Goal: Information Seeking & Learning: Learn about a topic

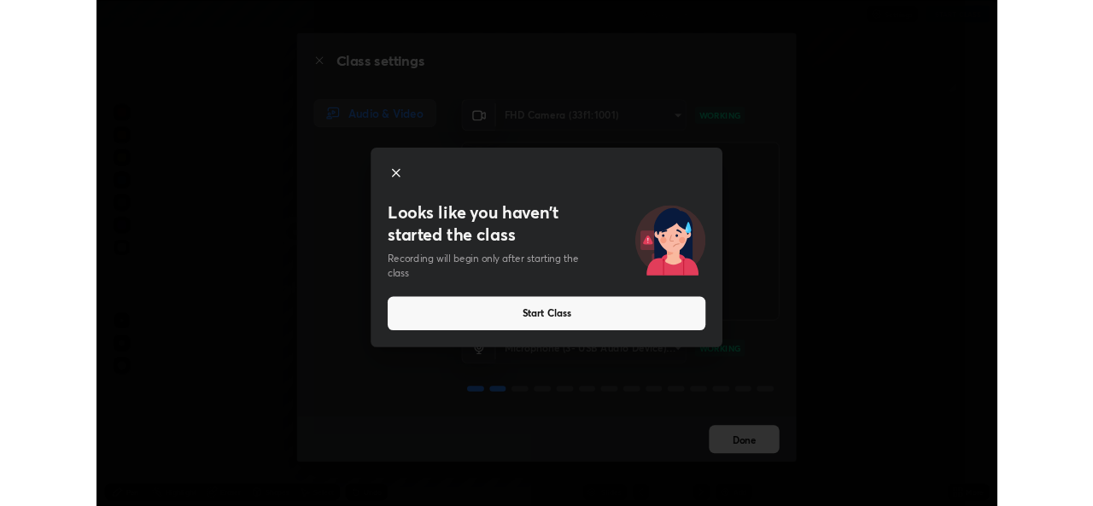
scroll to position [615, 1093]
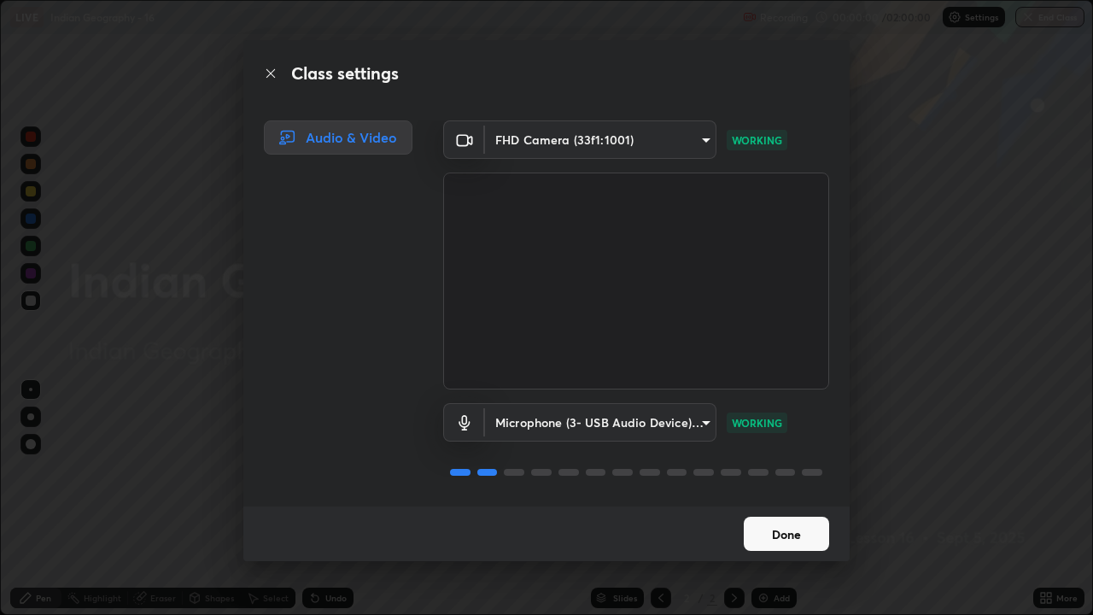
click at [771, 534] on button "Done" at bounding box center [786, 534] width 85 height 34
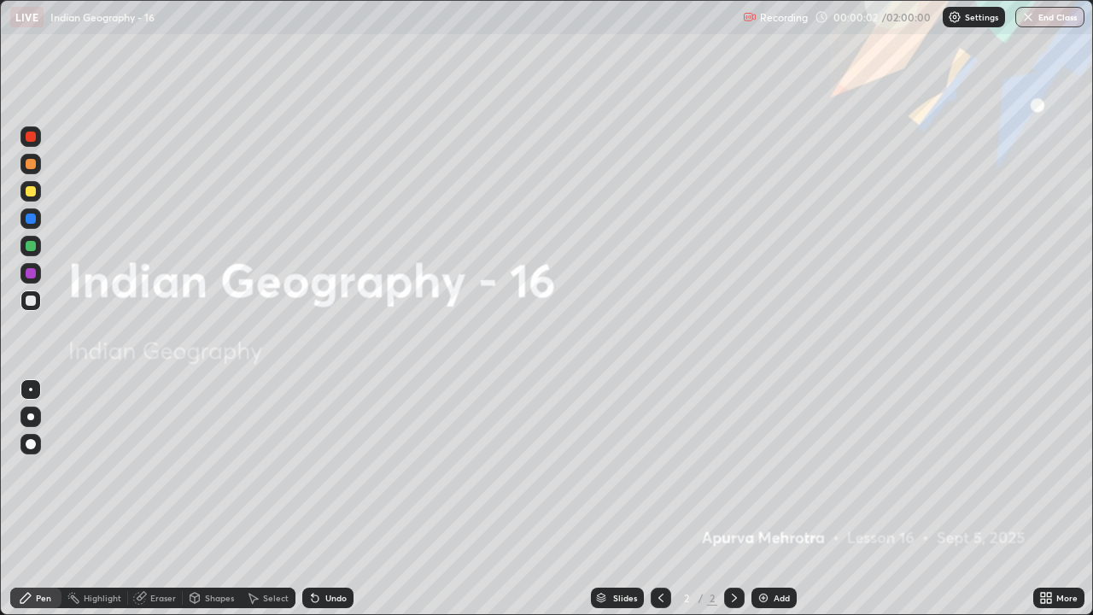
click at [773, 606] on div "Add" at bounding box center [774, 598] width 45 height 20
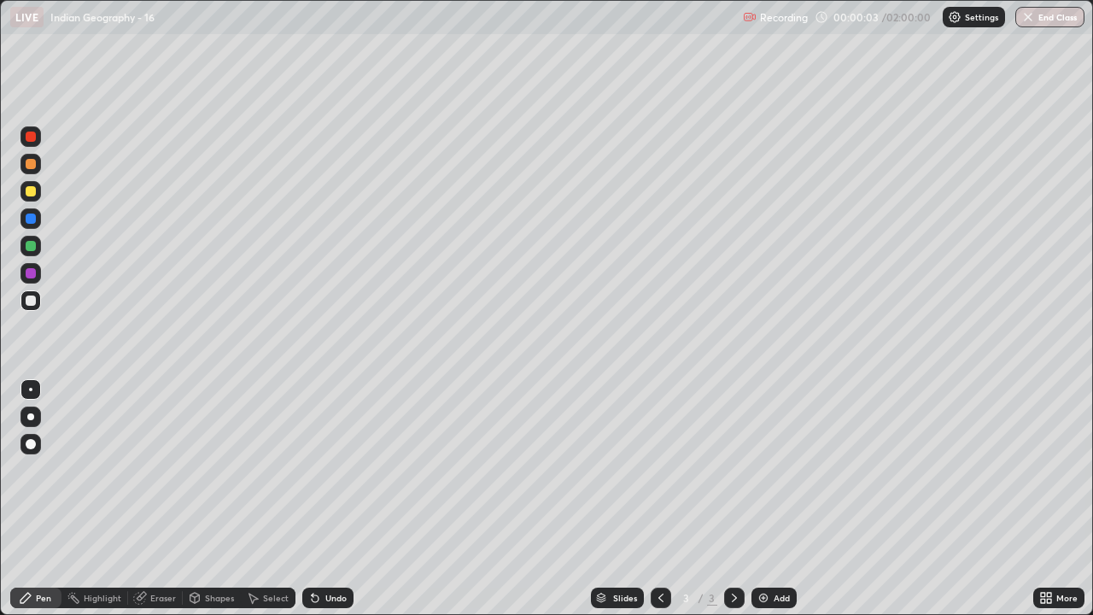
click at [777, 601] on div "Add" at bounding box center [782, 598] width 16 height 9
click at [778, 601] on div "Add" at bounding box center [782, 598] width 16 height 9
click at [777, 600] on div "Add" at bounding box center [782, 598] width 16 height 9
click at [776, 600] on div "Add" at bounding box center [782, 598] width 16 height 9
click at [776, 599] on div "Add" at bounding box center [782, 598] width 16 height 9
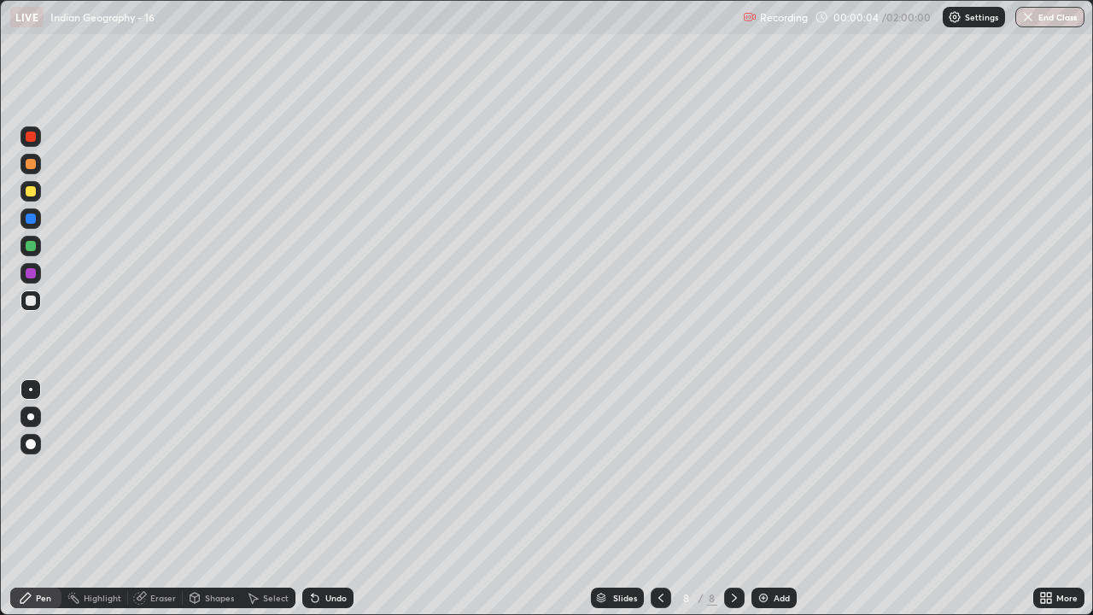
click at [774, 599] on div "Add" at bounding box center [782, 598] width 16 height 9
click at [775, 597] on div "Add" at bounding box center [782, 598] width 16 height 9
click at [656, 598] on icon at bounding box center [660, 598] width 14 height 14
click at [657, 594] on icon at bounding box center [660, 598] width 14 height 14
click at [658, 591] on icon at bounding box center [660, 598] width 14 height 14
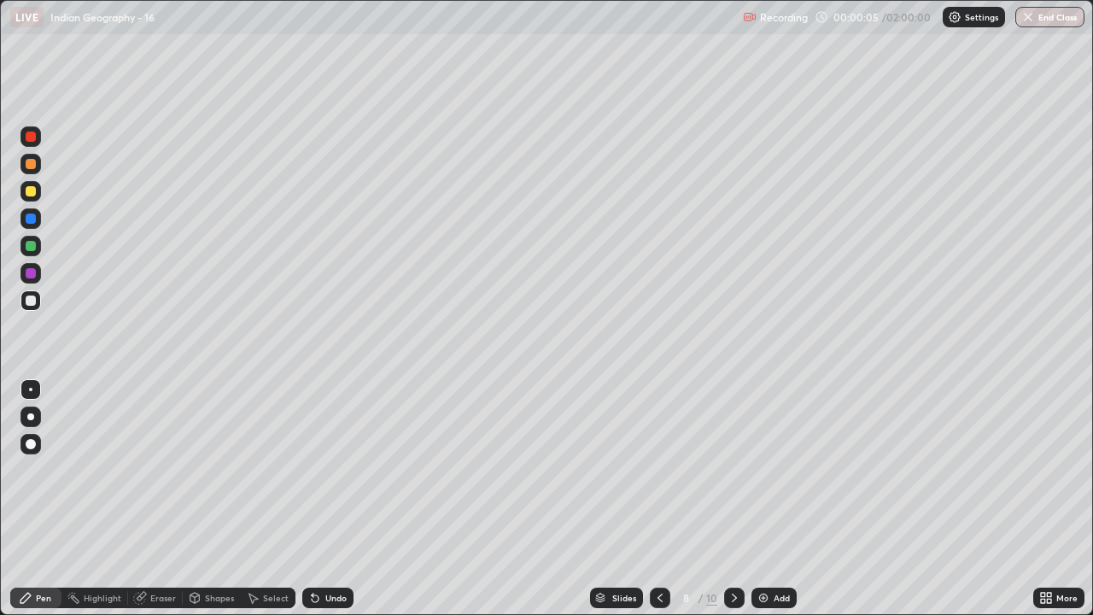
click at [654, 589] on div at bounding box center [660, 598] width 20 height 20
click at [655, 589] on div at bounding box center [660, 598] width 20 height 20
click at [653, 591] on icon at bounding box center [660, 598] width 14 height 14
click at [654, 592] on icon at bounding box center [660, 598] width 14 height 14
click at [659, 597] on icon at bounding box center [660, 598] width 14 height 14
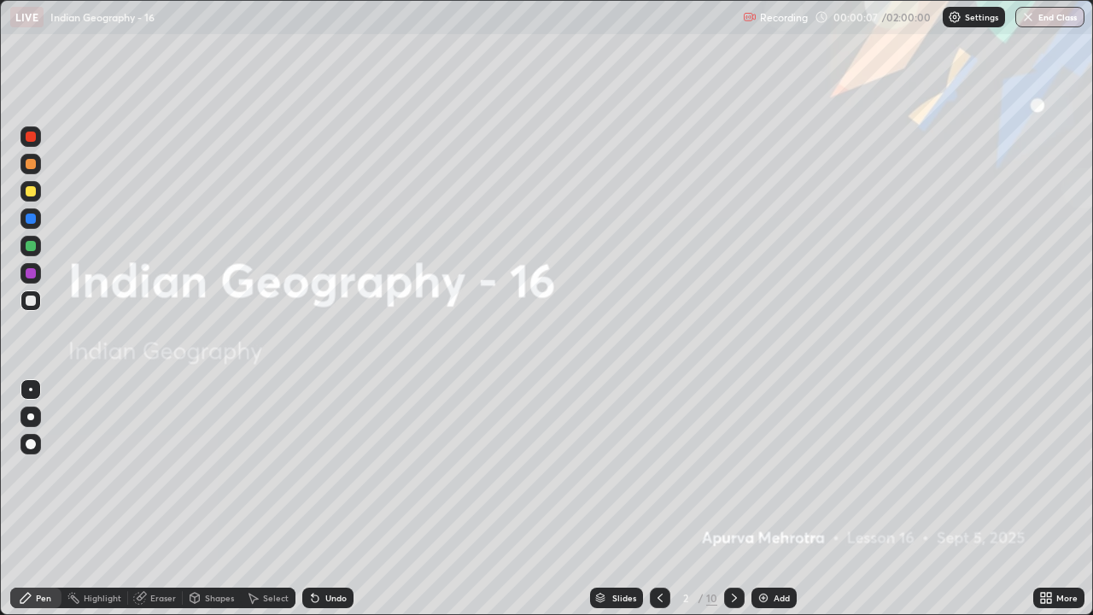
click at [726, 589] on div at bounding box center [734, 598] width 20 height 20
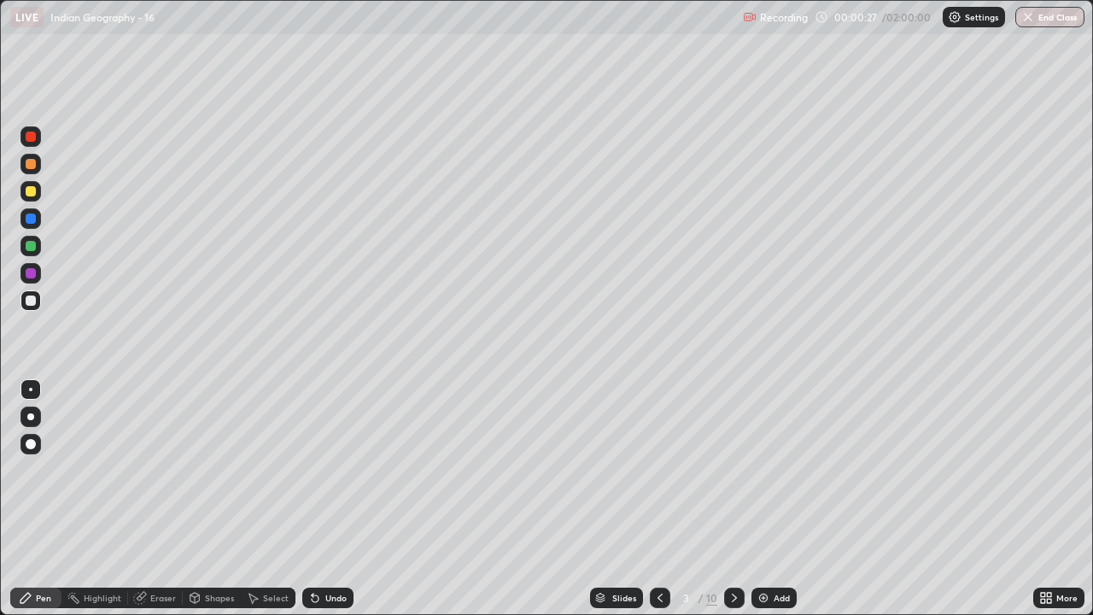
click at [33, 227] on div at bounding box center [30, 218] width 20 height 20
click at [27, 418] on div at bounding box center [30, 416] width 7 height 7
click at [28, 300] on div at bounding box center [31, 301] width 10 height 10
click at [326, 598] on div "Undo" at bounding box center [335, 598] width 21 height 9
click at [324, 591] on div "Undo" at bounding box center [327, 598] width 51 height 20
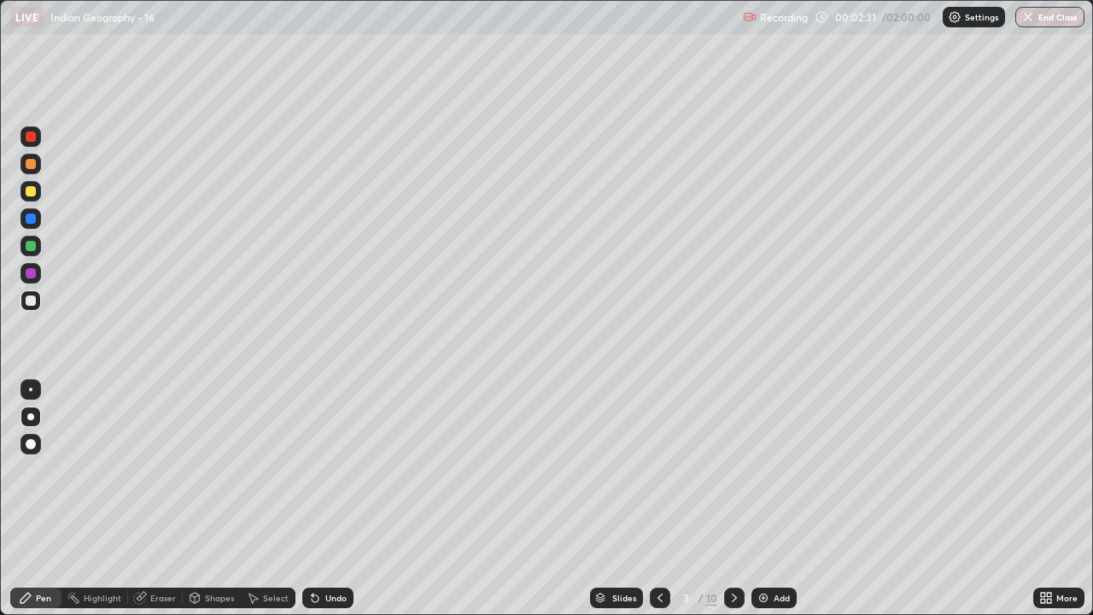
click at [32, 249] on div at bounding box center [31, 246] width 10 height 10
click at [27, 299] on div at bounding box center [31, 301] width 10 height 10
click at [33, 198] on div at bounding box center [30, 191] width 20 height 20
click at [29, 274] on div at bounding box center [31, 273] width 10 height 10
click at [1042, 599] on icon at bounding box center [1043, 601] width 4 height 4
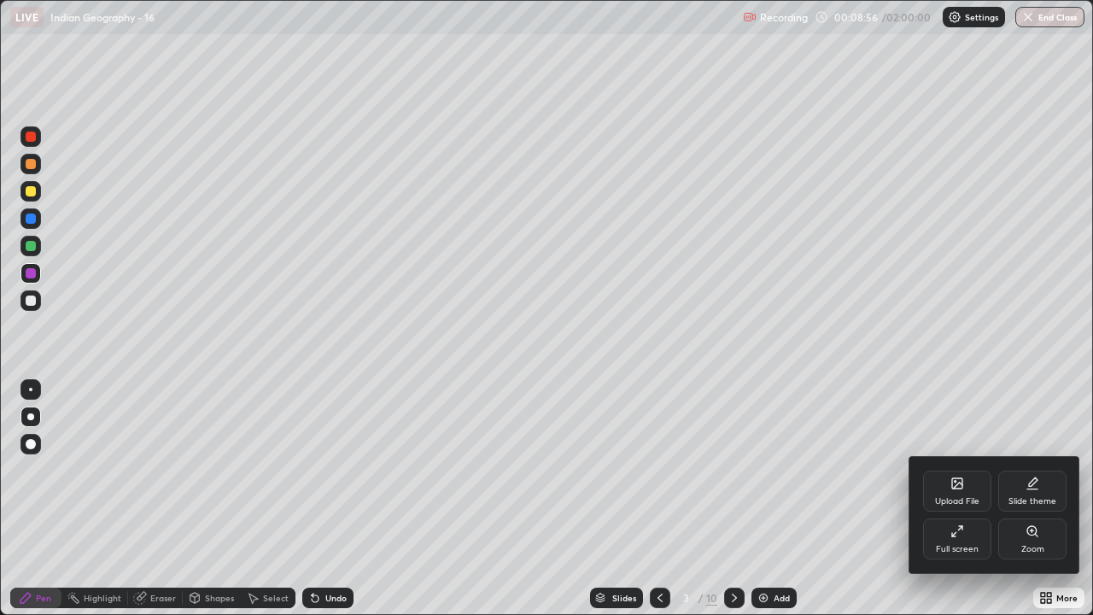
click at [951, 545] on div "Full screen" at bounding box center [957, 549] width 43 height 9
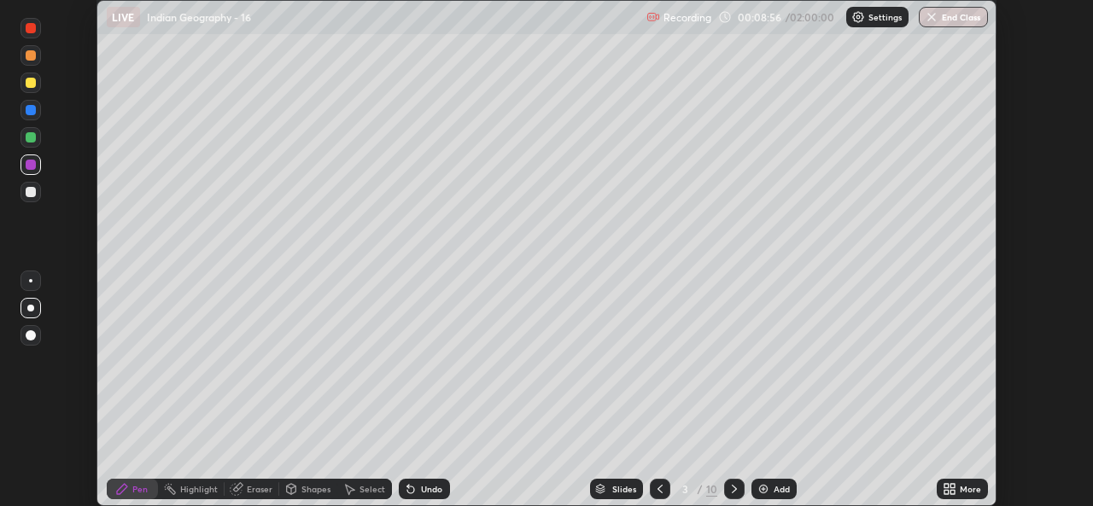
scroll to position [84903, 84317]
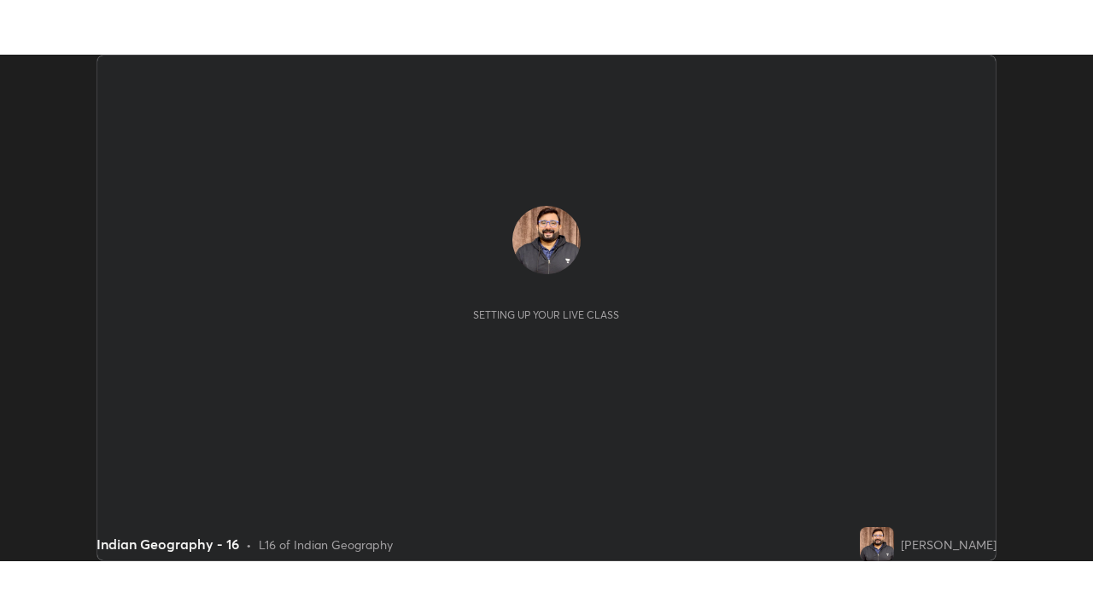
scroll to position [506, 1092]
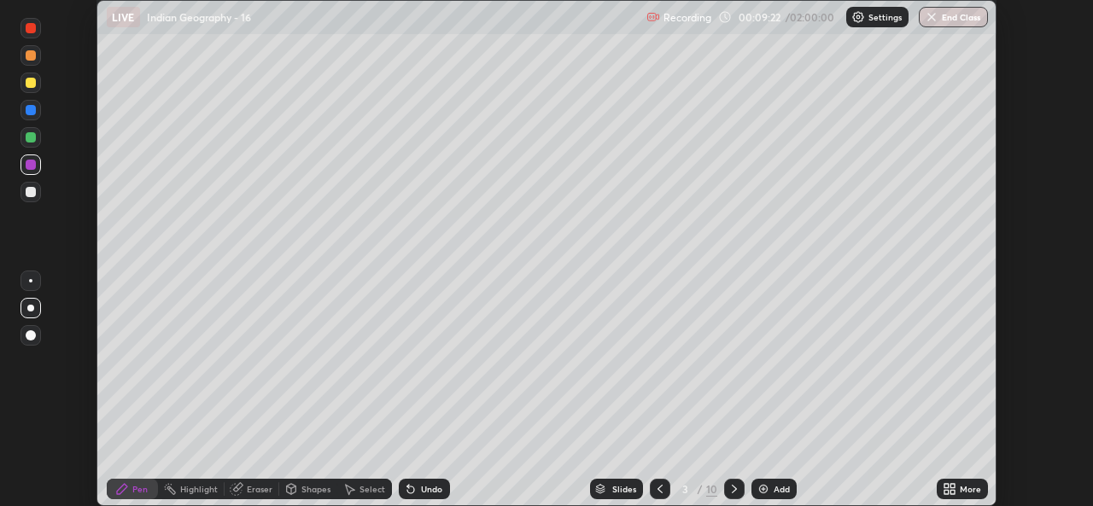
click at [947, 489] on icon at bounding box center [947, 486] width 4 height 4
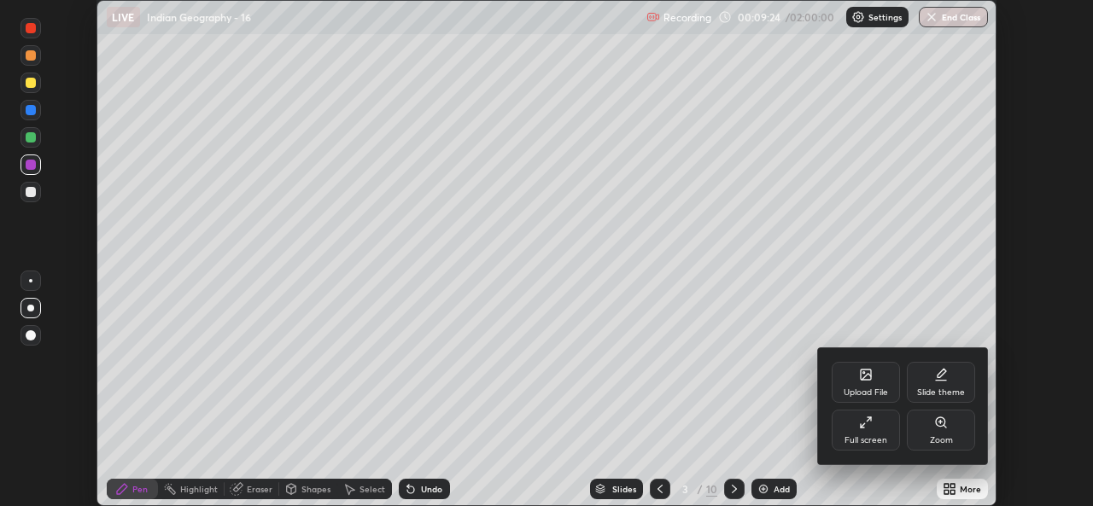
click at [863, 432] on div "Full screen" at bounding box center [866, 430] width 68 height 41
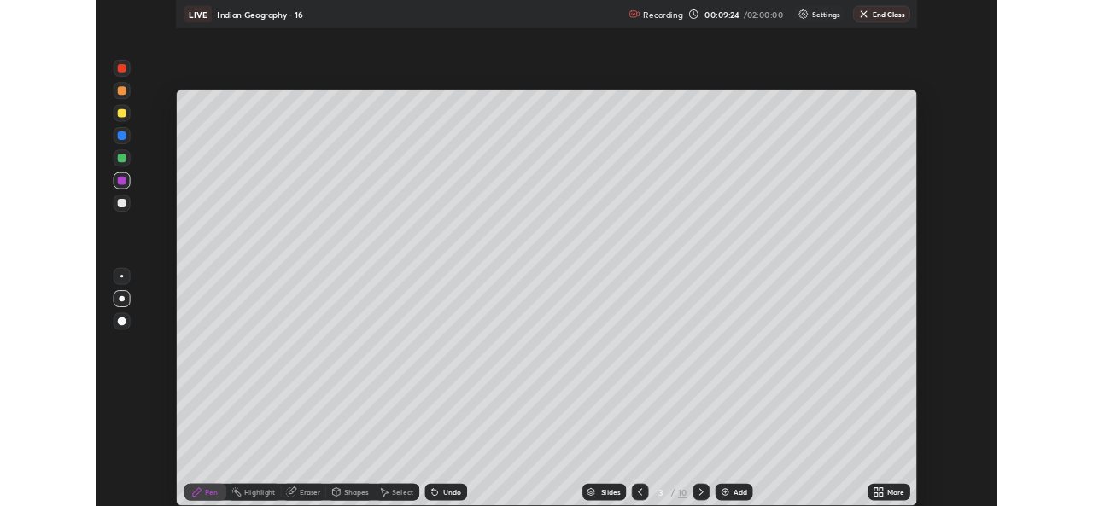
scroll to position [615, 1093]
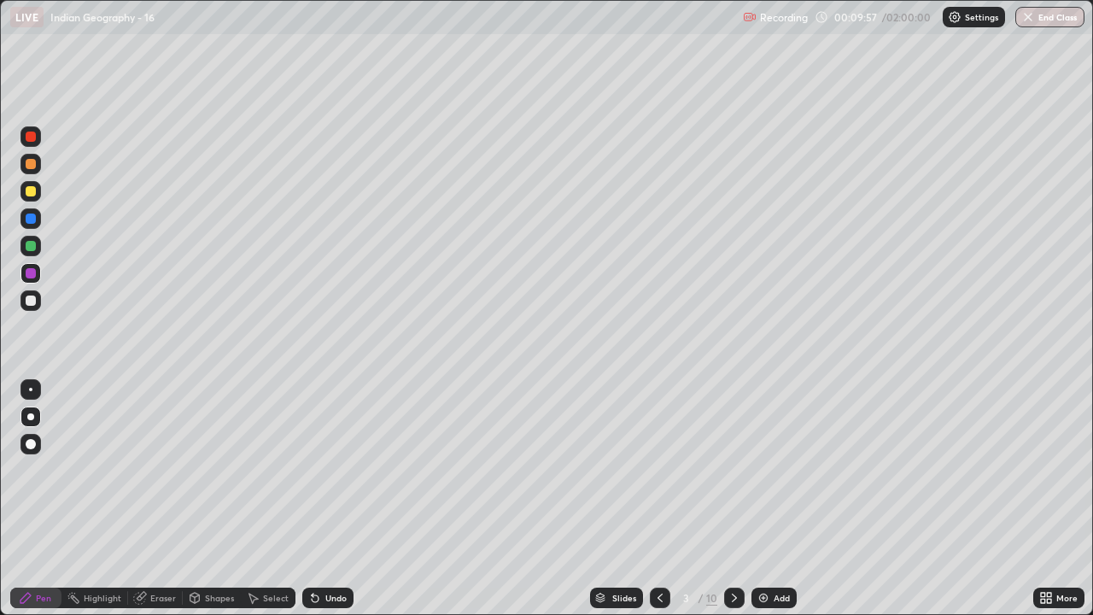
click at [728, 506] on icon at bounding box center [735, 598] width 14 height 14
click at [31, 249] on div at bounding box center [31, 246] width 10 height 10
click at [28, 278] on div at bounding box center [31, 273] width 10 height 10
click at [22, 222] on div at bounding box center [30, 218] width 20 height 20
click at [31, 192] on div at bounding box center [31, 191] width 10 height 10
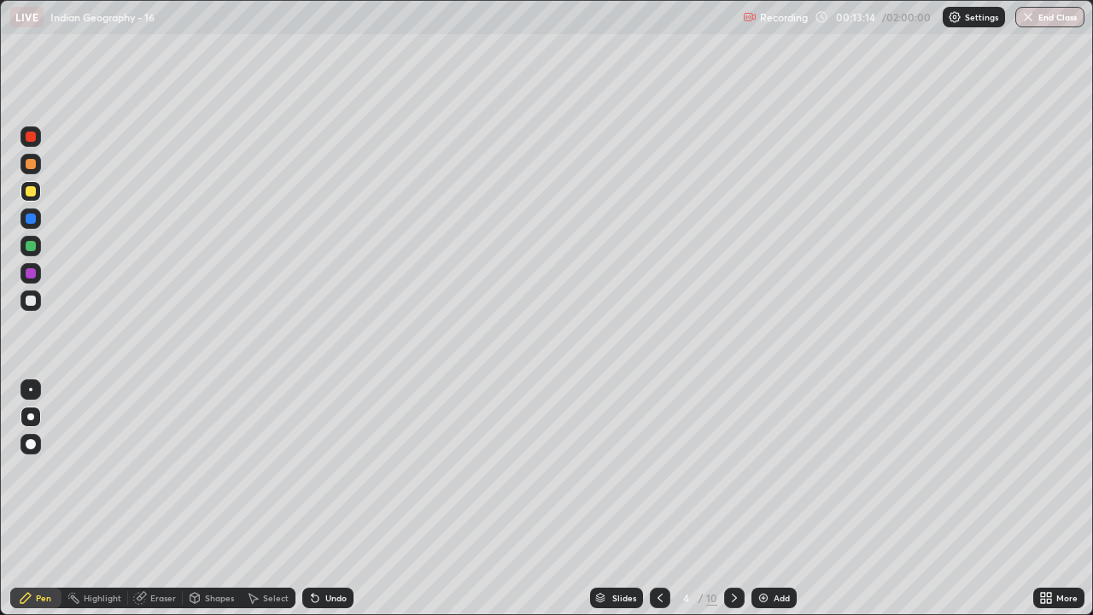
click at [1047, 506] on icon at bounding box center [1049, 595] width 4 height 4
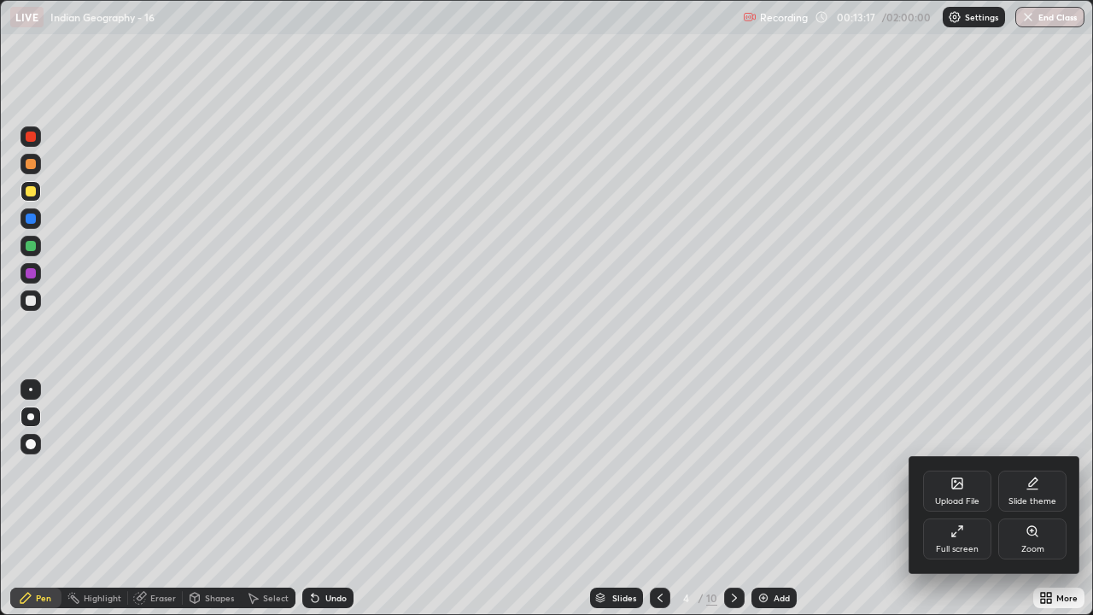
click at [1025, 506] on div "Zoom" at bounding box center [1032, 538] width 68 height 41
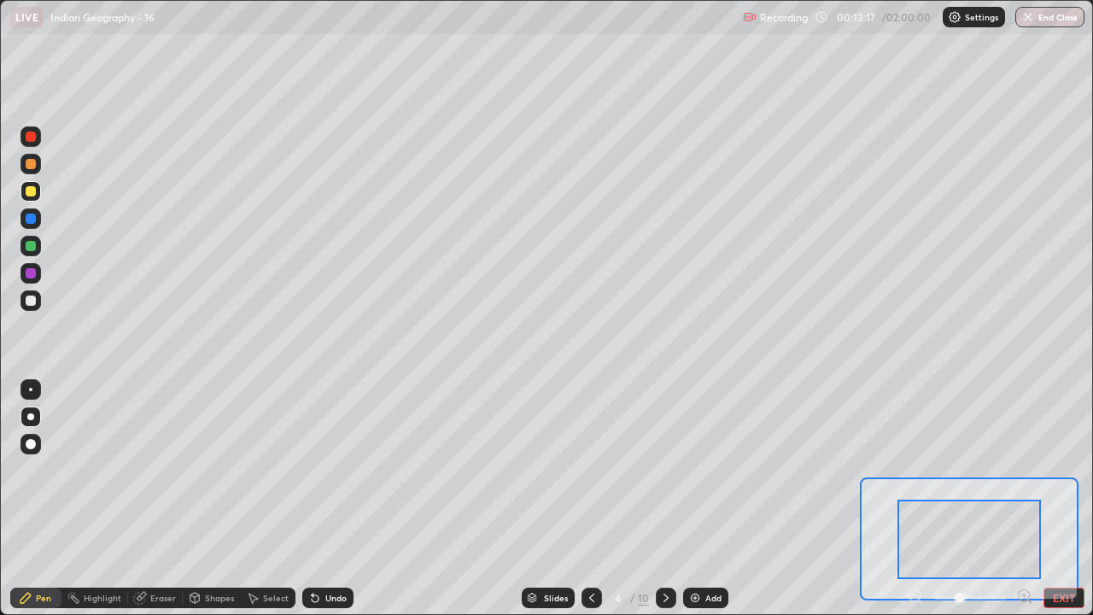
click at [961, 506] on div at bounding box center [969, 539] width 143 height 79
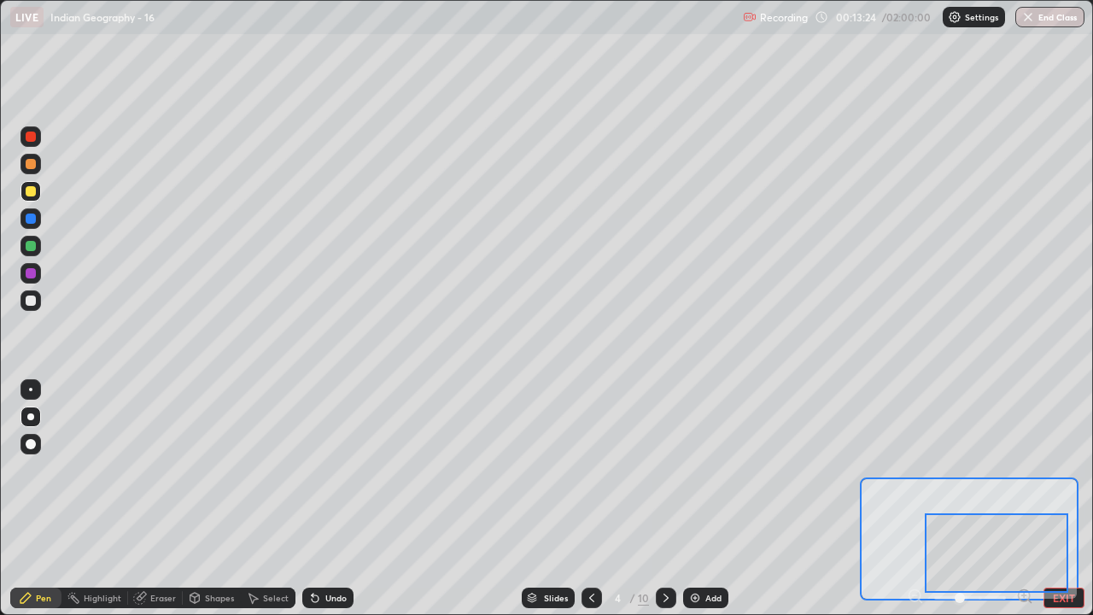
click at [1052, 506] on button "EXIT" at bounding box center [1064, 598] width 41 height 20
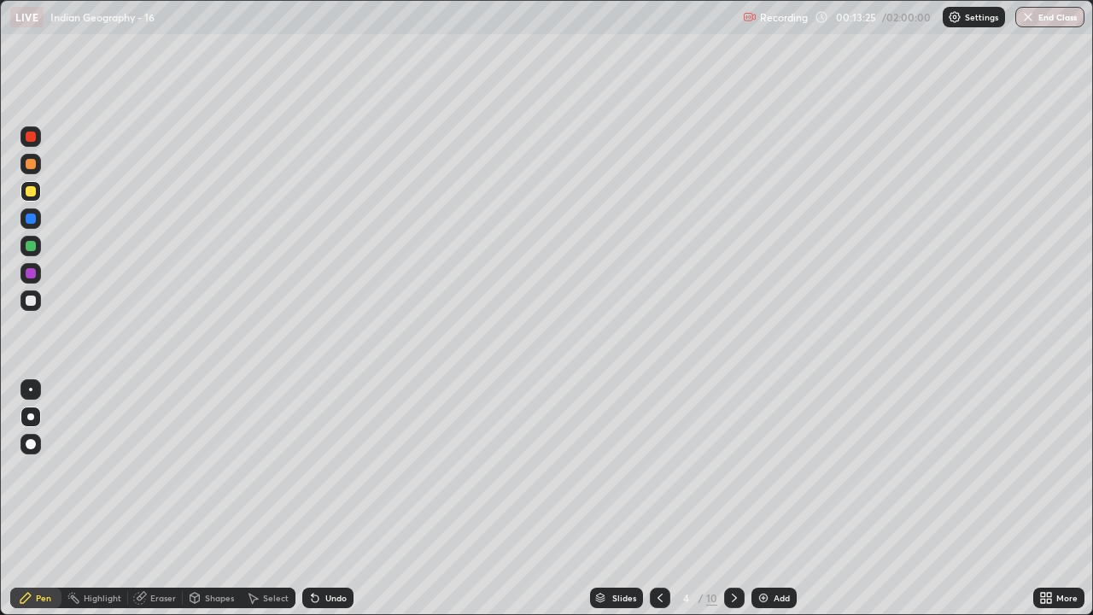
click at [1049, 506] on icon at bounding box center [1049, 595] width 4 height 4
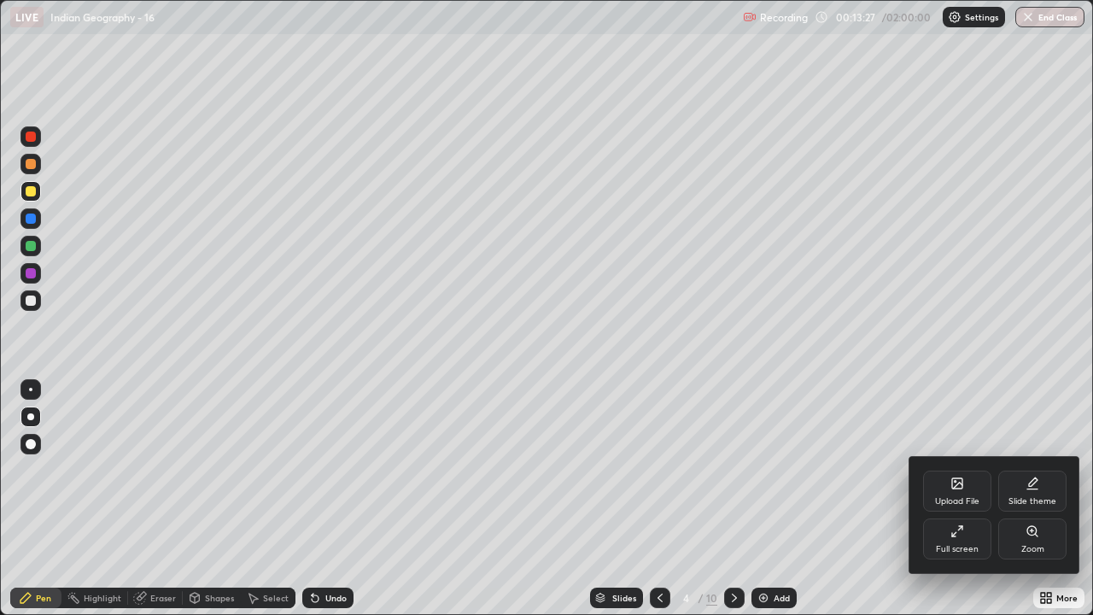
click at [957, 506] on icon at bounding box center [958, 531] width 14 height 14
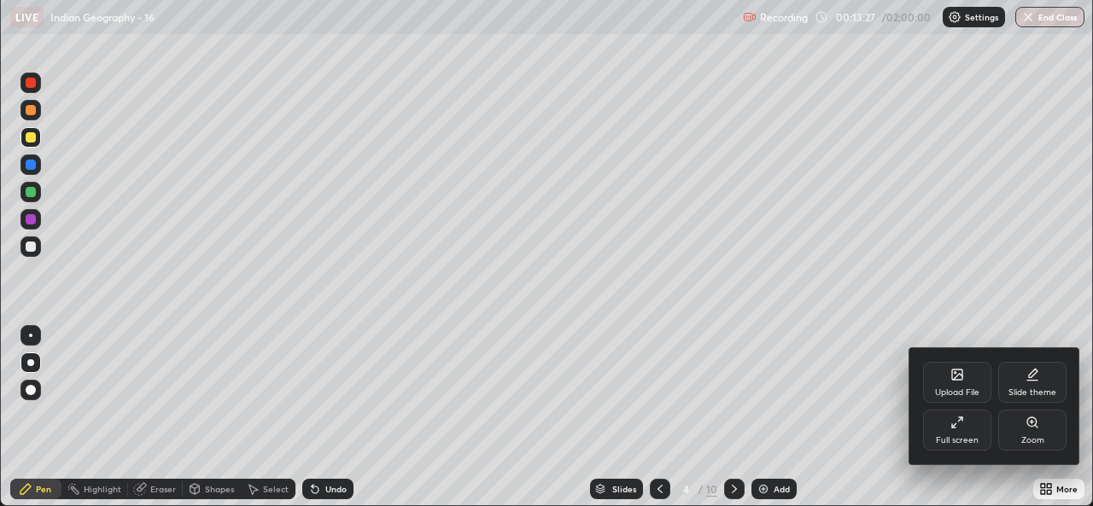
scroll to position [84903, 84317]
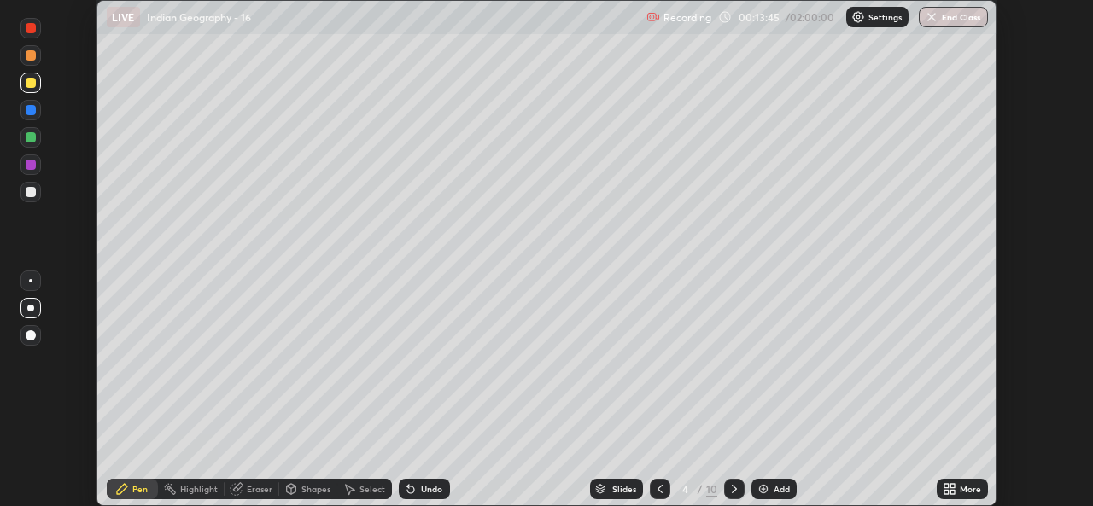
click at [875, 21] on p "Settings" at bounding box center [885, 17] width 33 height 9
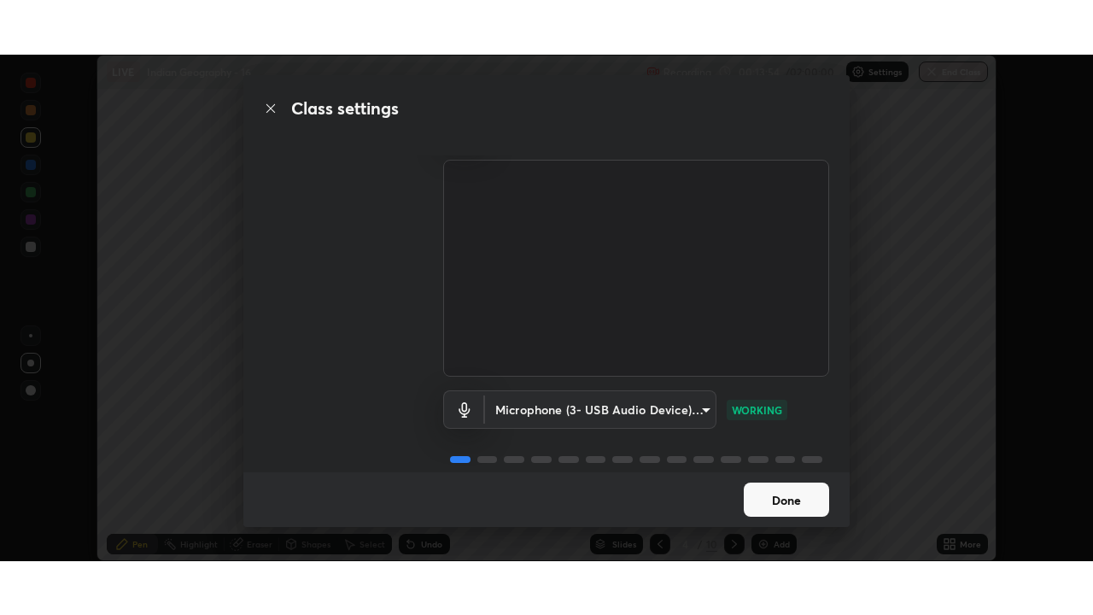
scroll to position [70, 0]
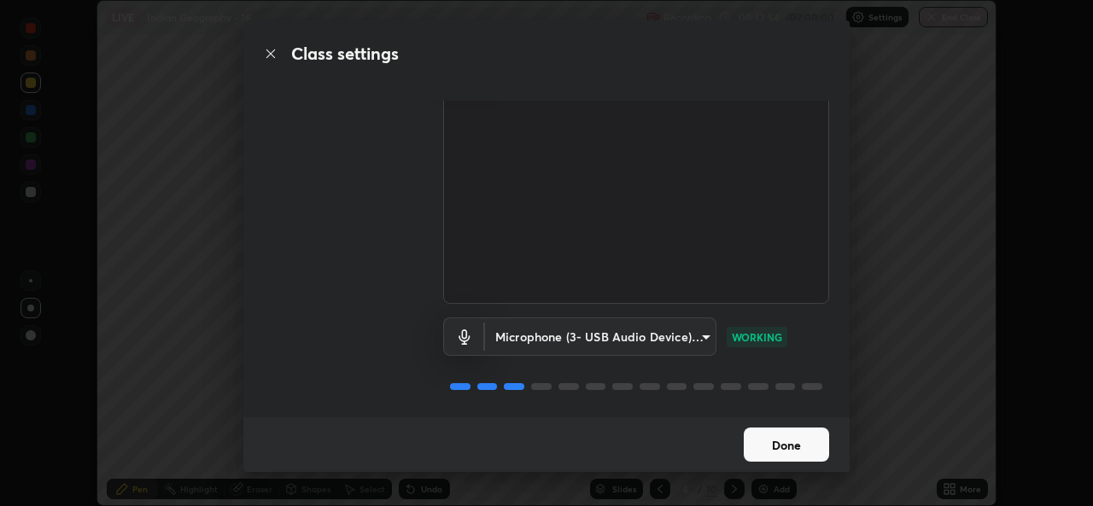
click at [789, 438] on button "Done" at bounding box center [786, 445] width 85 height 34
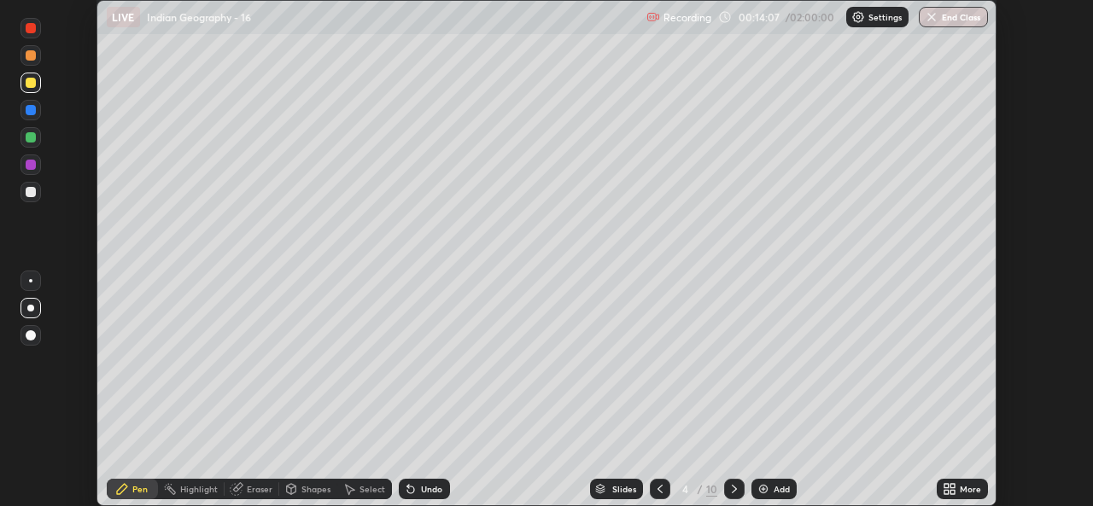
click at [953, 489] on icon at bounding box center [953, 486] width 4 height 4
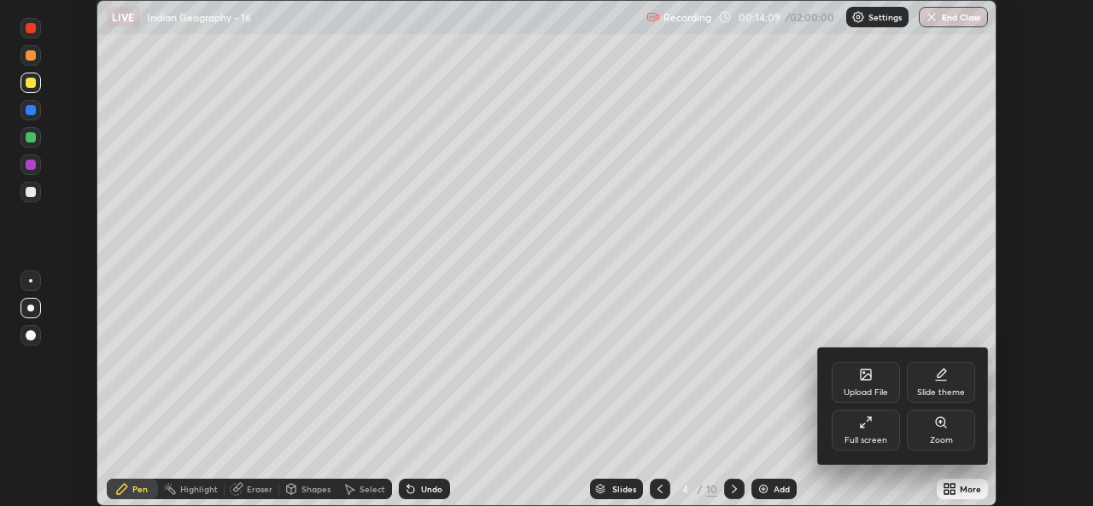
click at [867, 422] on icon at bounding box center [869, 420] width 4 height 4
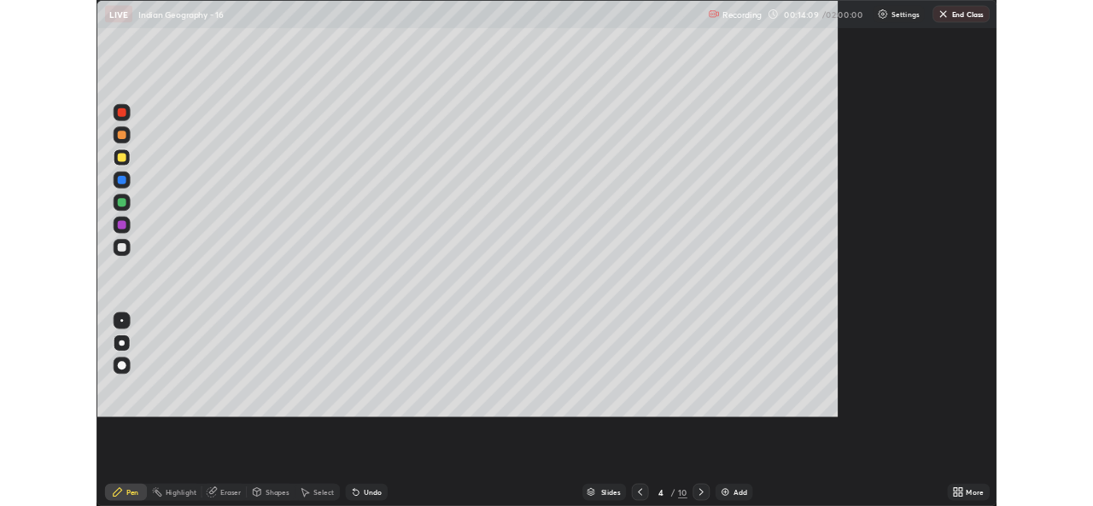
scroll to position [615, 1093]
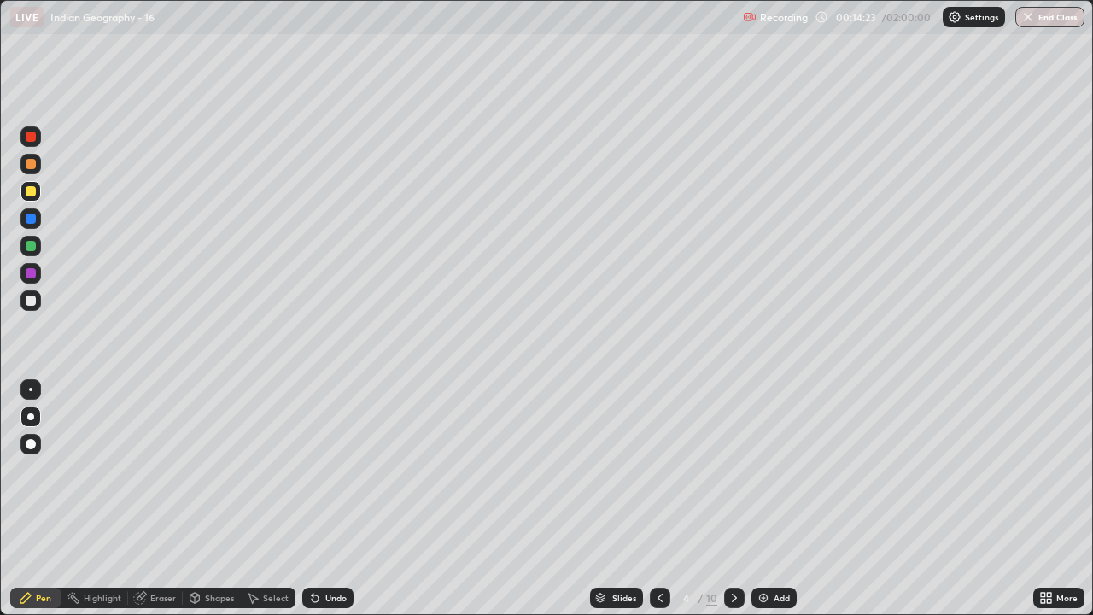
click at [31, 165] on div at bounding box center [31, 164] width 10 height 10
click at [1046, 506] on icon at bounding box center [1046, 598] width 14 height 14
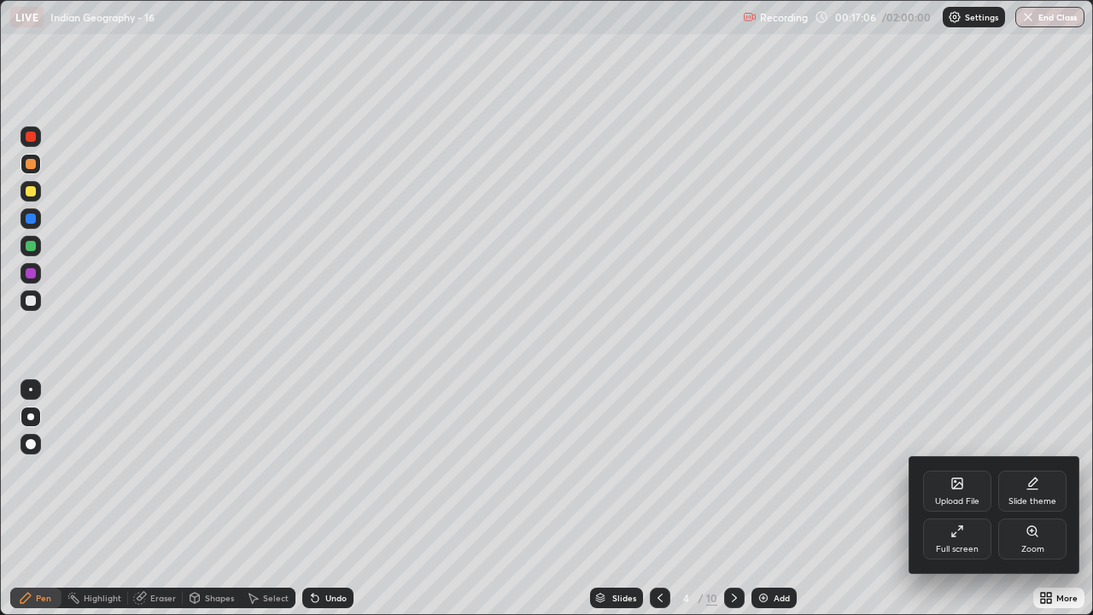
click at [963, 506] on div "Full screen" at bounding box center [957, 538] width 68 height 41
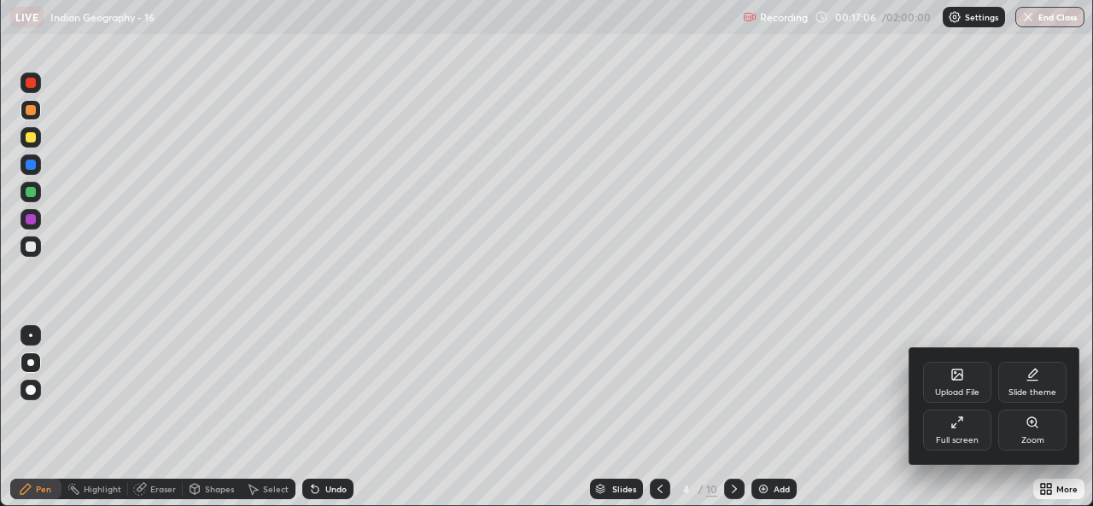
scroll to position [84903, 84317]
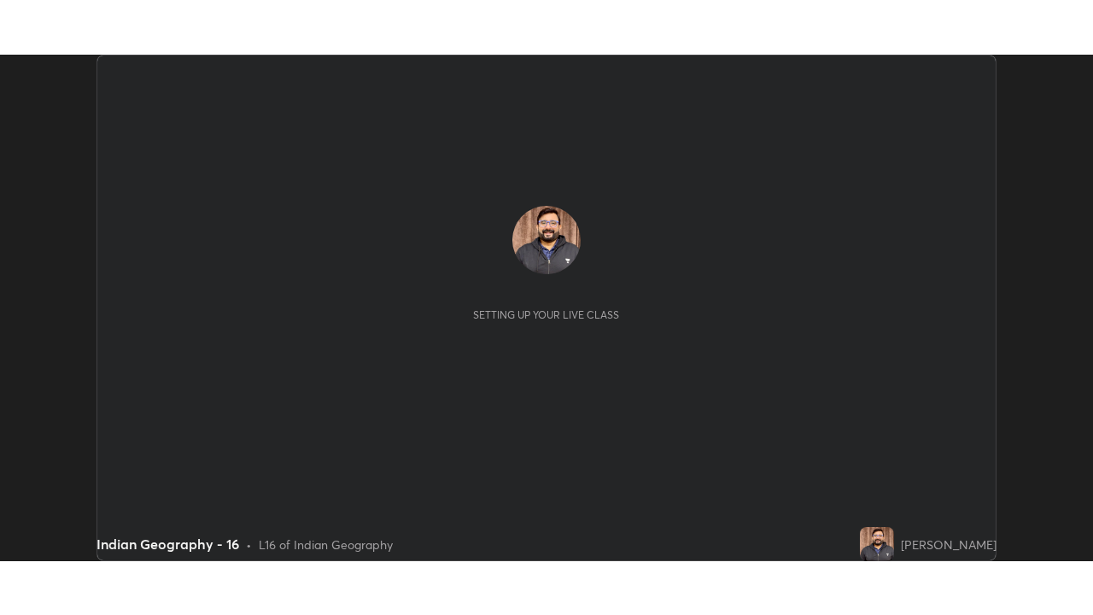
scroll to position [506, 1092]
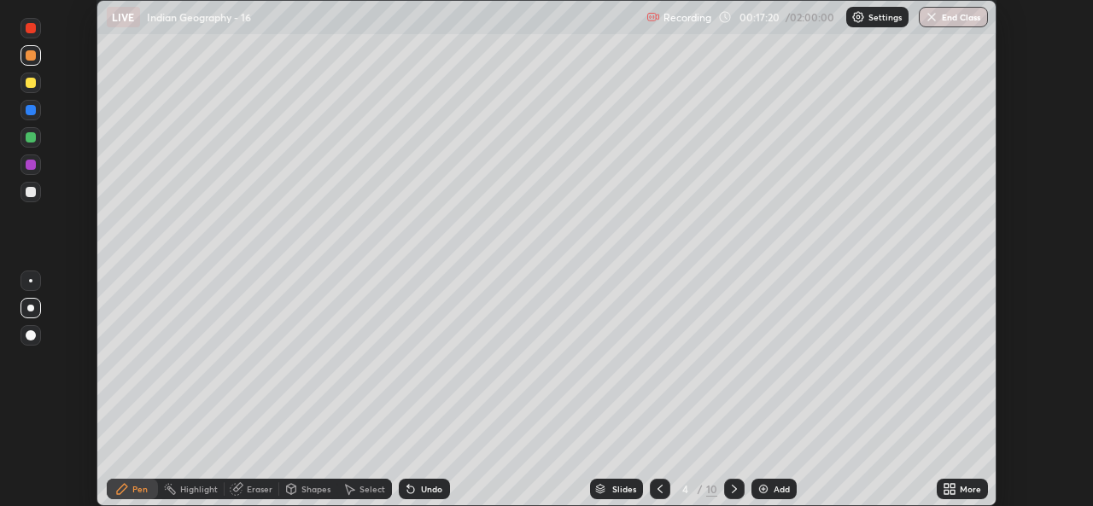
click at [951, 487] on icon at bounding box center [953, 486] width 4 height 4
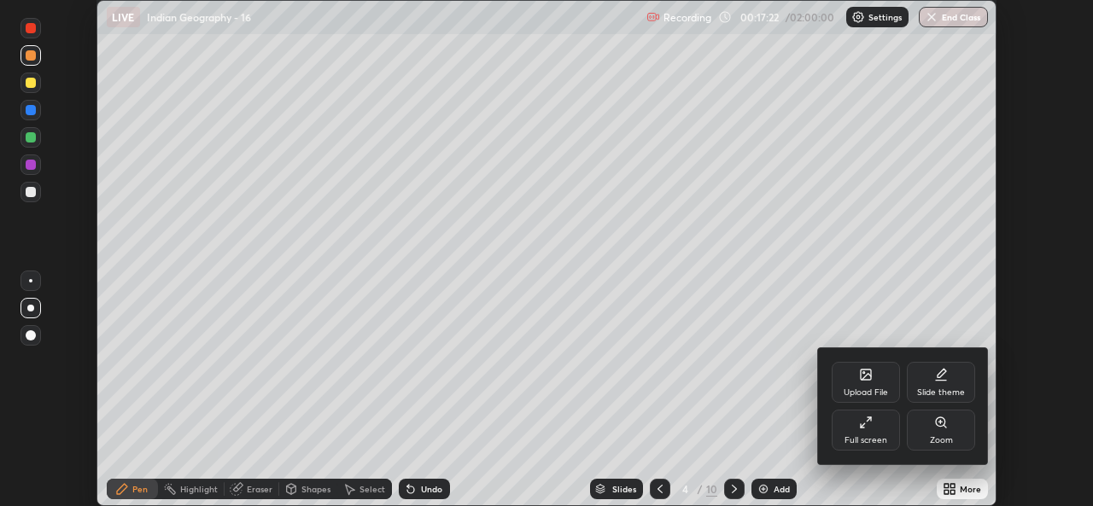
click at [867, 424] on icon at bounding box center [866, 423] width 14 height 14
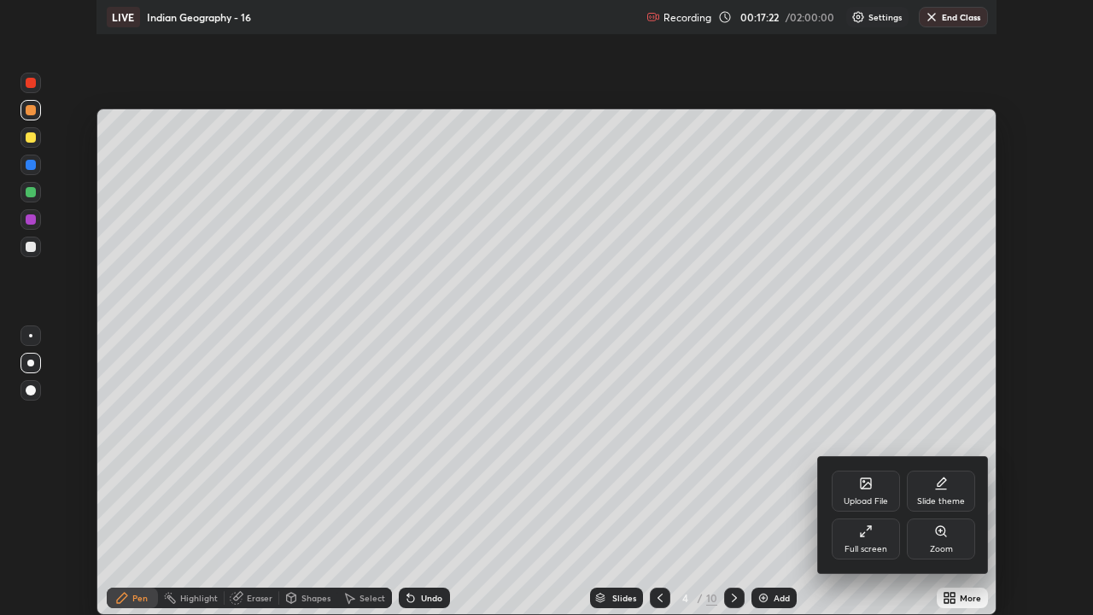
scroll to position [615, 1093]
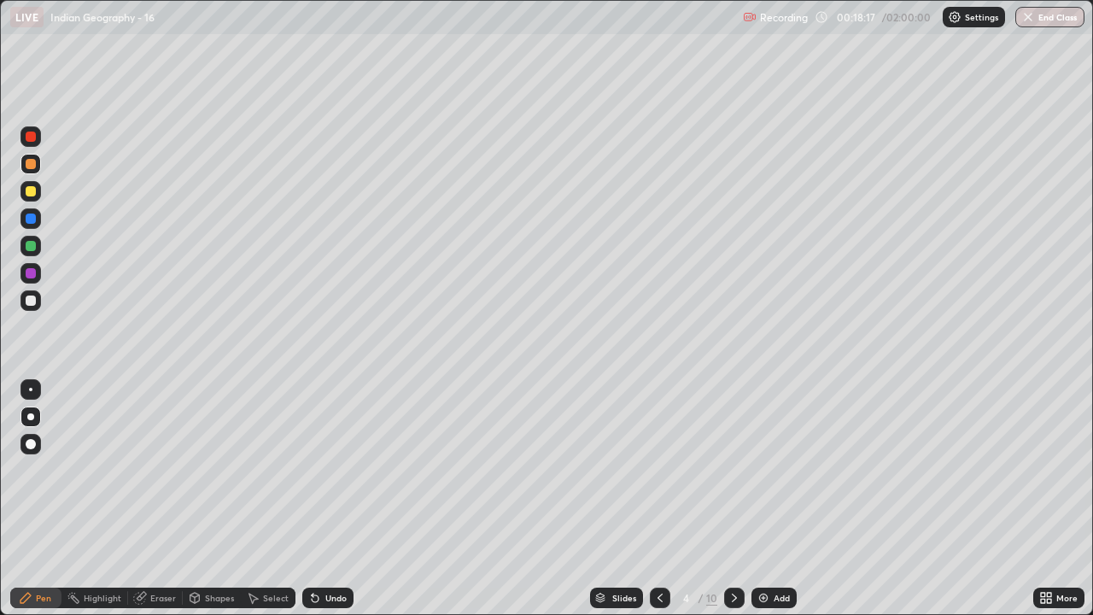
click at [28, 227] on div at bounding box center [30, 218] width 20 height 20
click at [733, 506] on icon at bounding box center [735, 598] width 14 height 14
click at [31, 194] on div at bounding box center [31, 191] width 10 height 10
click at [733, 506] on icon at bounding box center [735, 598] width 14 height 14
click at [31, 249] on div at bounding box center [31, 246] width 10 height 10
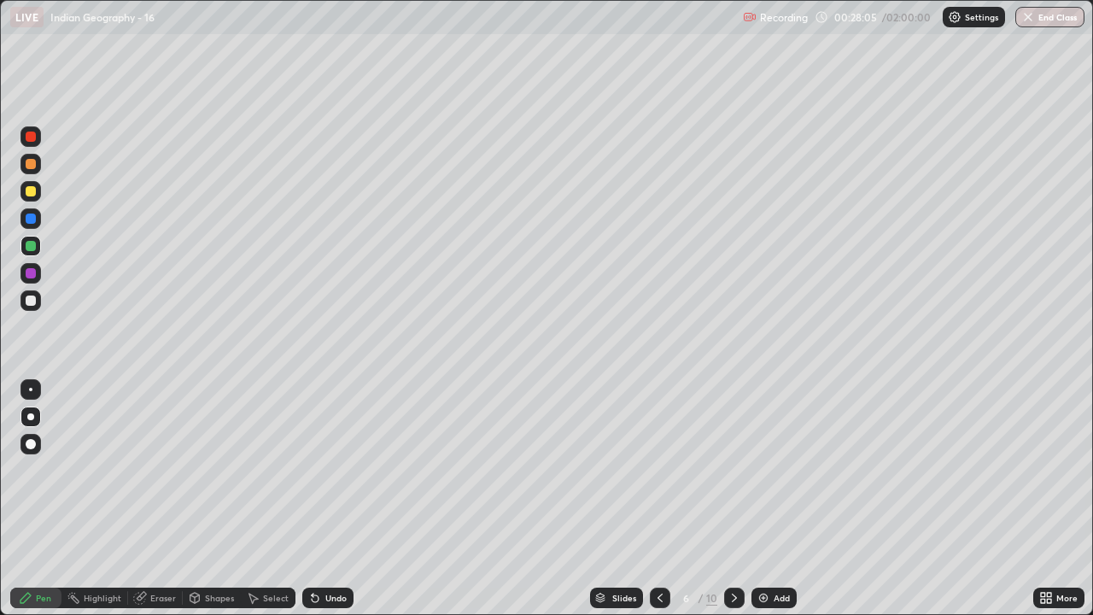
click at [91, 506] on div "Highlight" at bounding box center [94, 598] width 67 height 20
click at [30, 195] on div at bounding box center [31, 191] width 10 height 10
click at [31, 506] on icon at bounding box center [29, 540] width 3 height 3
click at [36, 506] on div "Pen" at bounding box center [43, 598] width 15 height 9
click at [35, 222] on div at bounding box center [31, 219] width 10 height 10
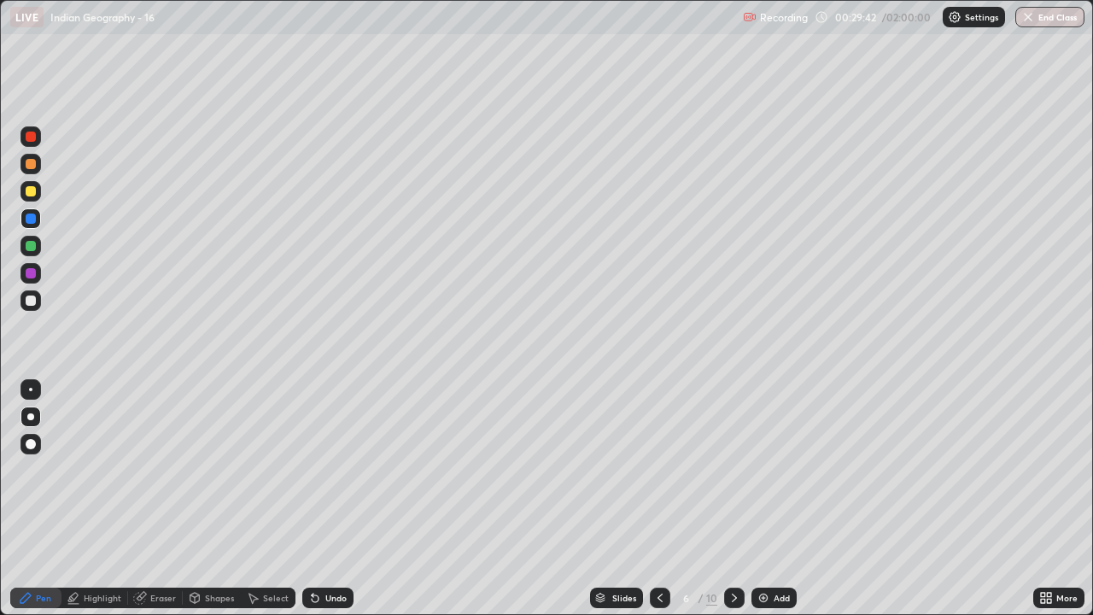
click at [31, 301] on div at bounding box center [31, 301] width 10 height 10
click at [31, 167] on div at bounding box center [31, 164] width 10 height 10
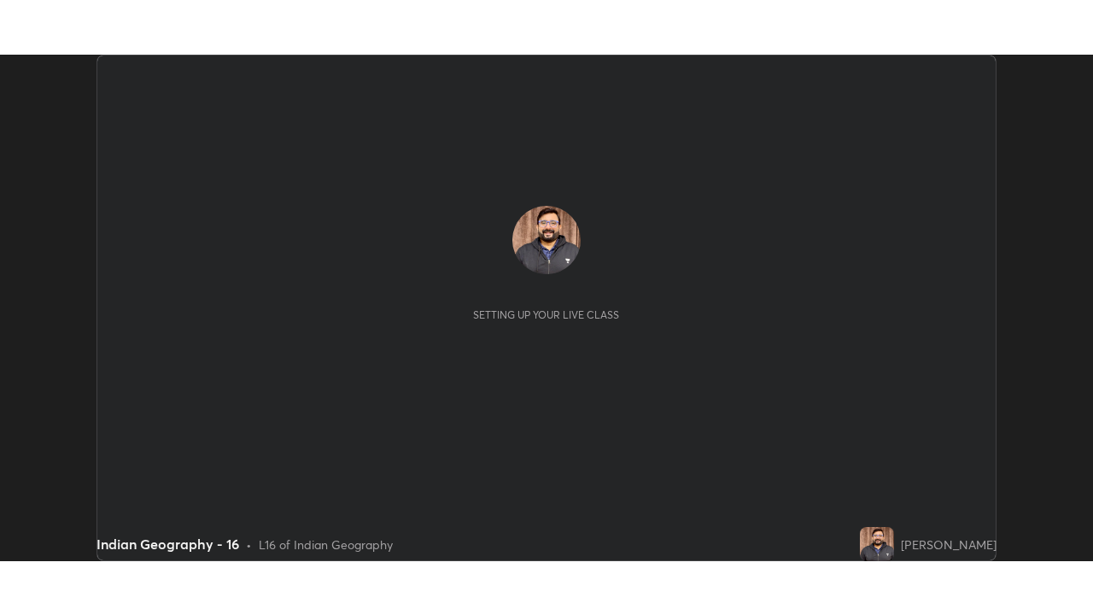
scroll to position [506, 1092]
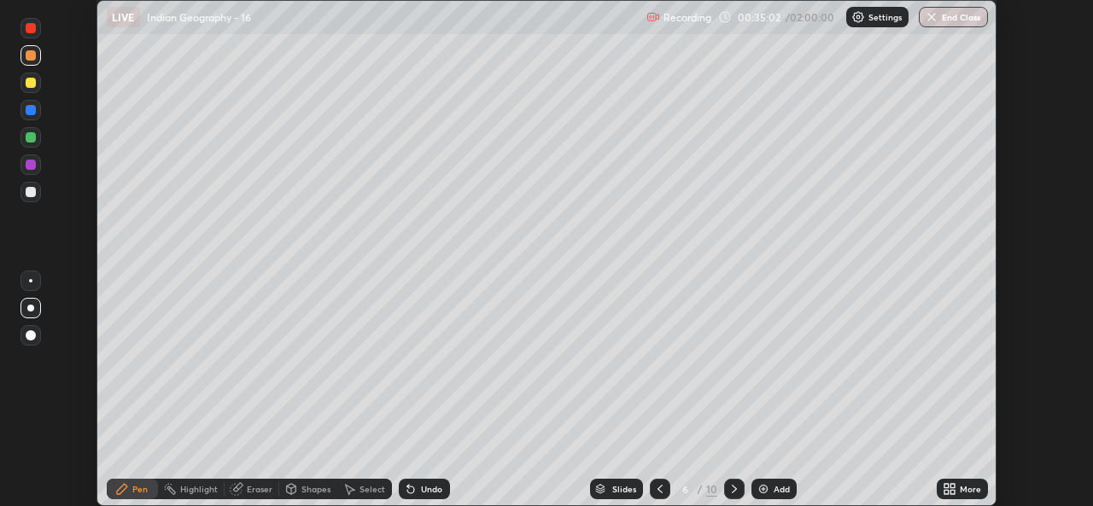
click at [946, 490] on icon at bounding box center [950, 490] width 14 height 14
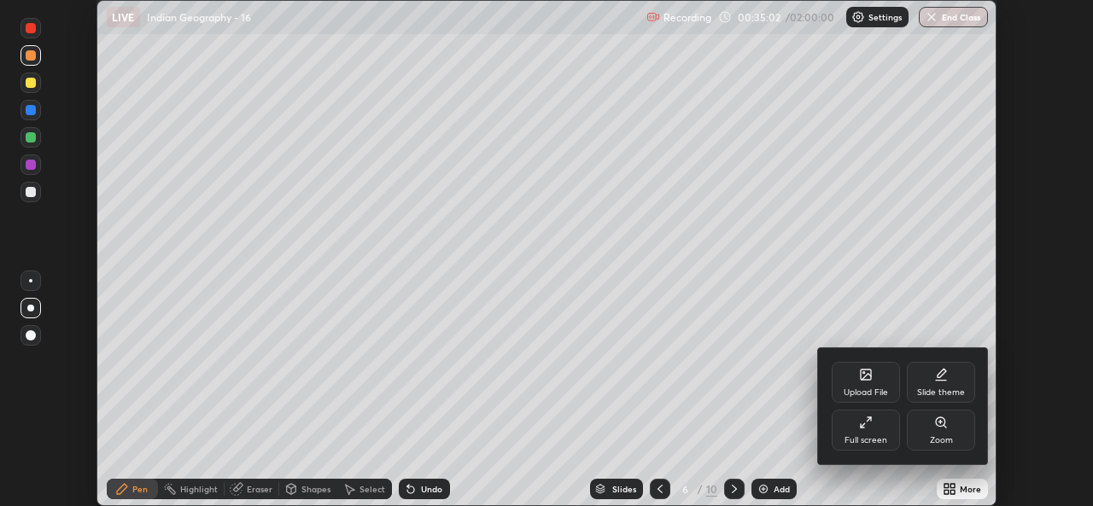
click at [861, 425] on icon at bounding box center [862, 425] width 3 height 3
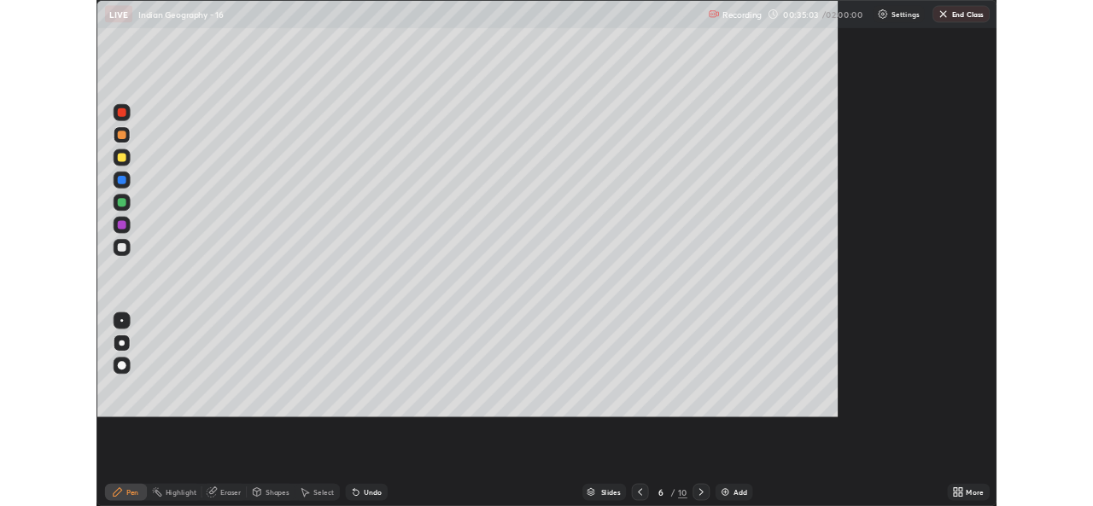
scroll to position [615, 1093]
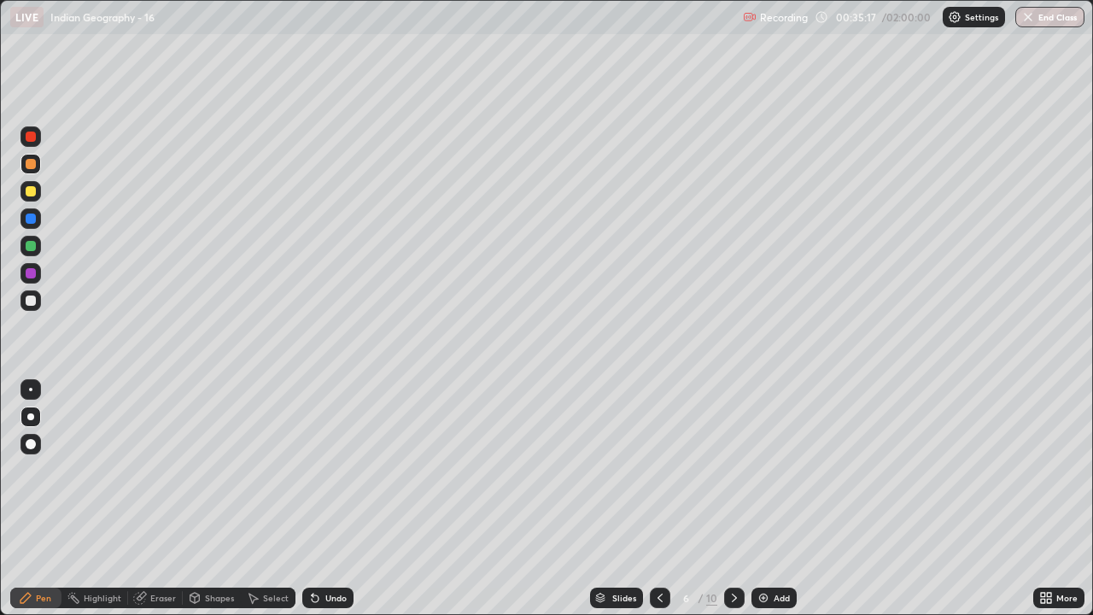
click at [730, 506] on icon at bounding box center [735, 598] width 14 height 14
click at [26, 249] on div at bounding box center [31, 246] width 10 height 10
click at [30, 301] on div at bounding box center [31, 301] width 10 height 10
click at [963, 18] on div "Settings" at bounding box center [974, 17] width 62 height 20
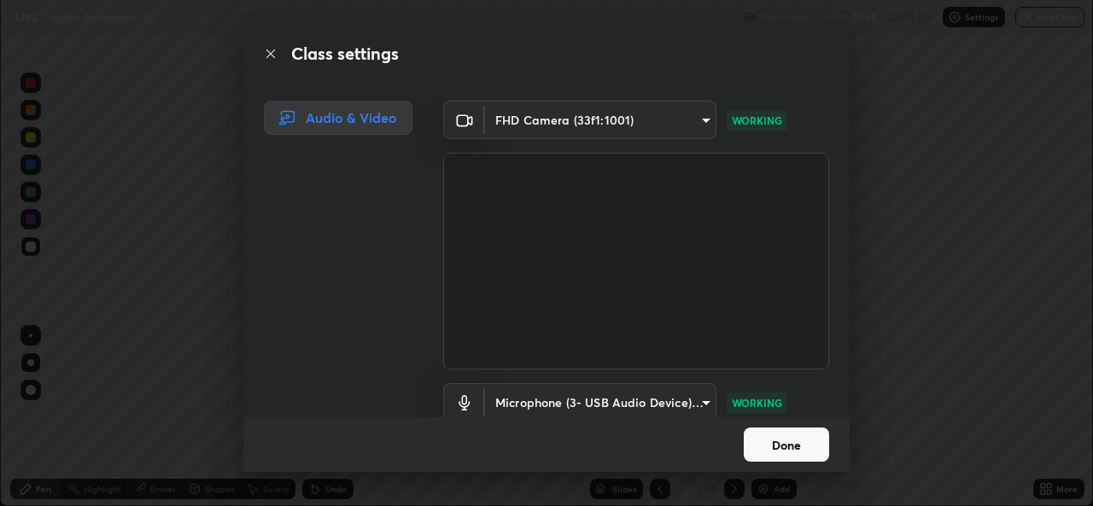
scroll to position [84903, 84317]
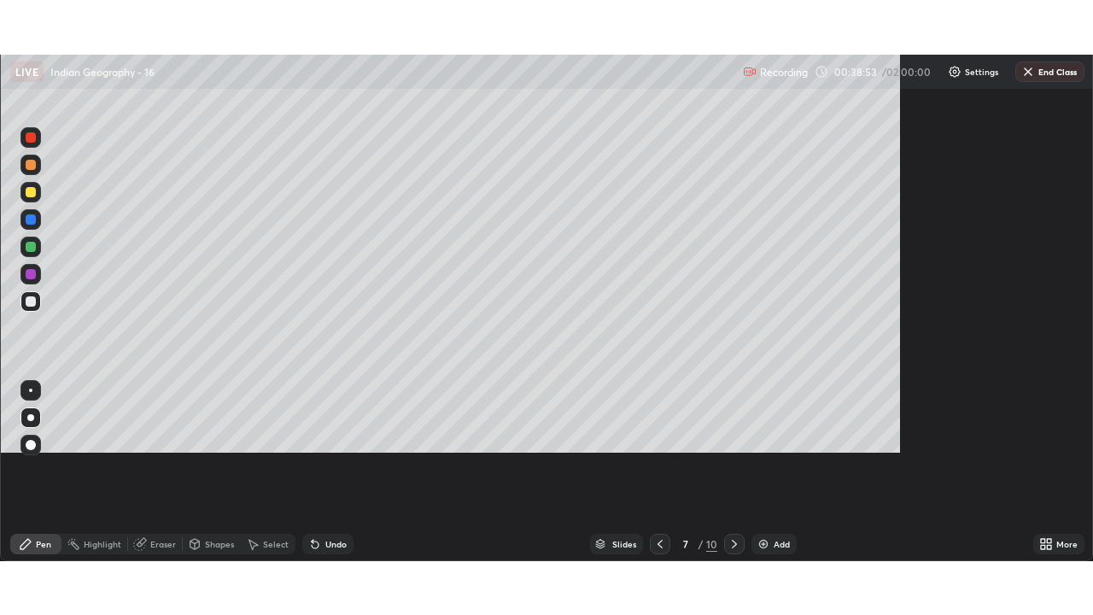
scroll to position [615, 1093]
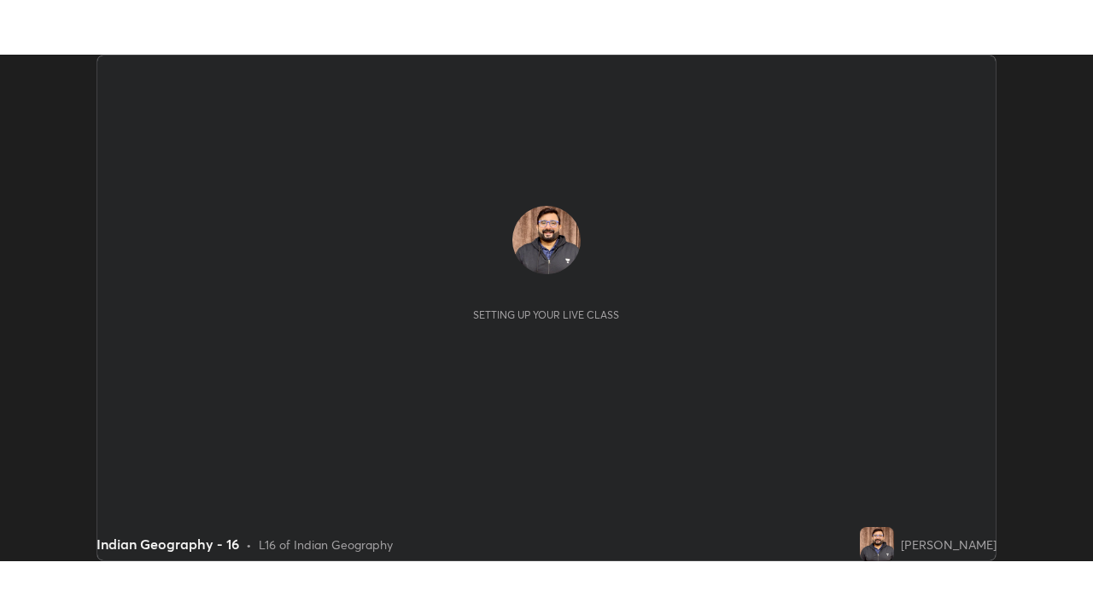
scroll to position [506, 1093]
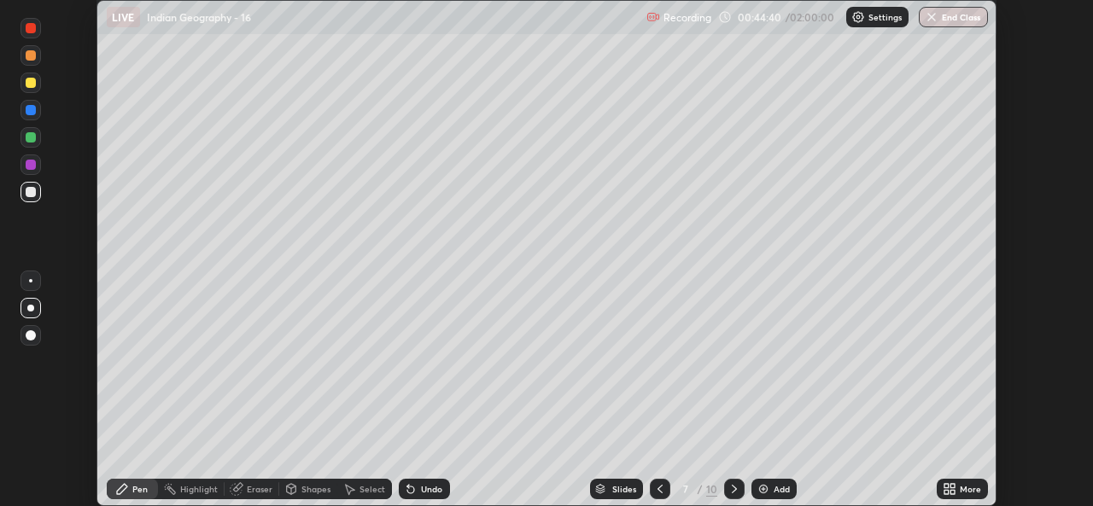
click at [881, 4] on div "Recording 00:44:40 / 02:00:00 Settings End Class" at bounding box center [818, 17] width 342 height 33
click at [876, 94] on div "LIVE Indian Geography - 16 Recording 00:44:44 / 02:00:00 Settings End Class Set…" at bounding box center [546, 253] width 1093 height 506
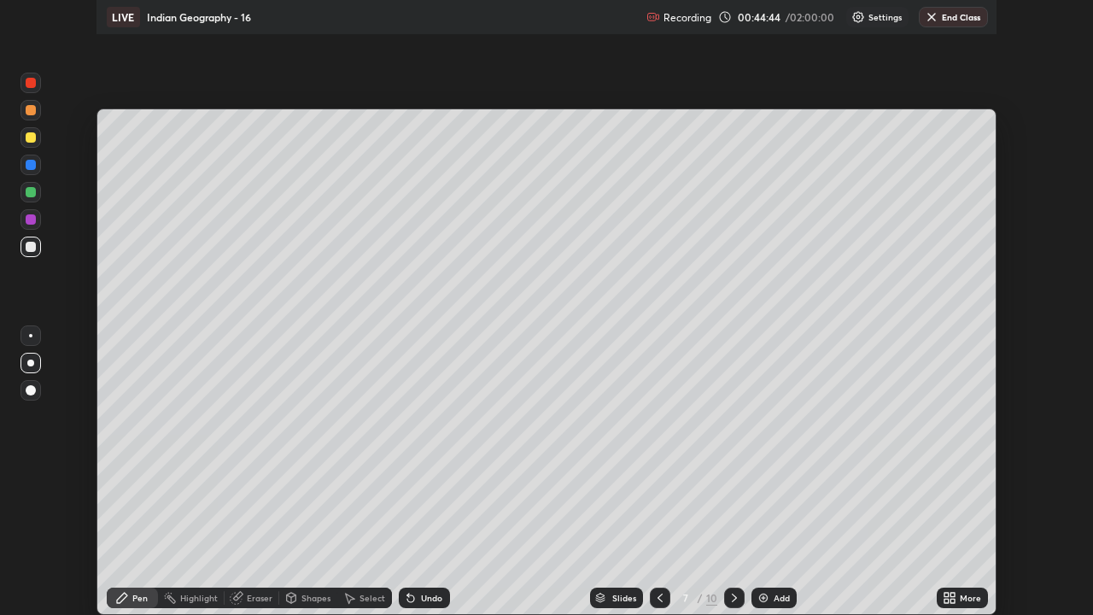
scroll to position [615, 1093]
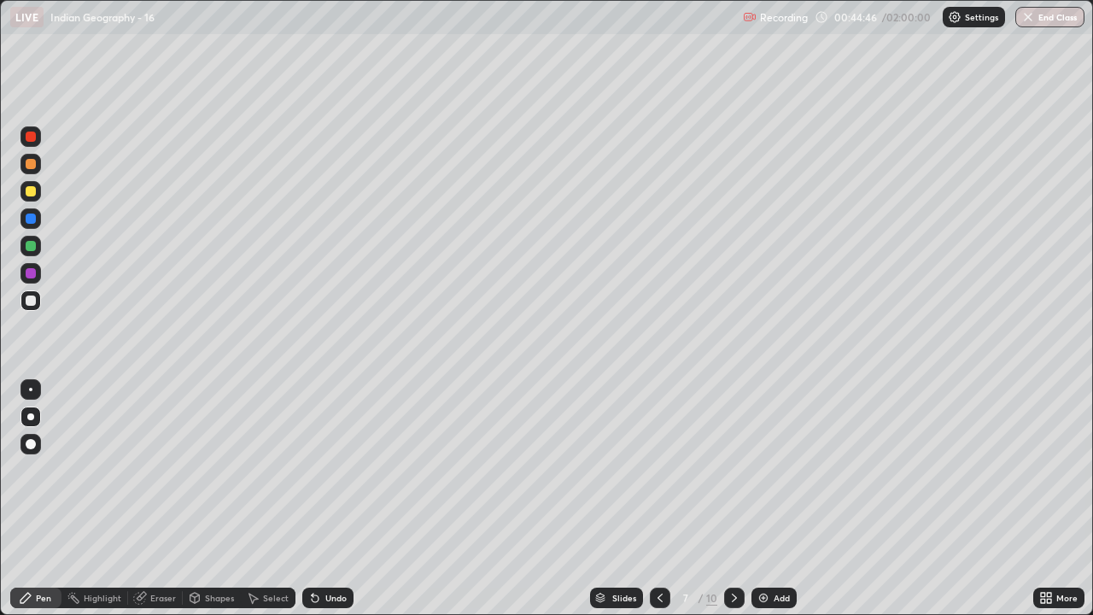
click at [964, 18] on div "Settings" at bounding box center [974, 17] width 62 height 20
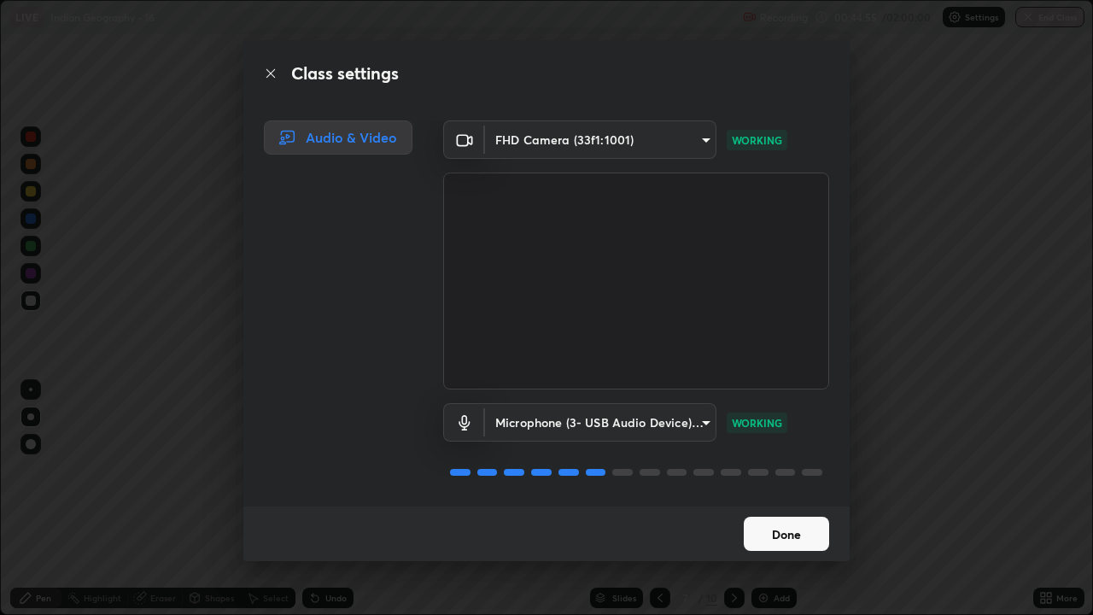
click at [770, 506] on button "Done" at bounding box center [786, 534] width 85 height 34
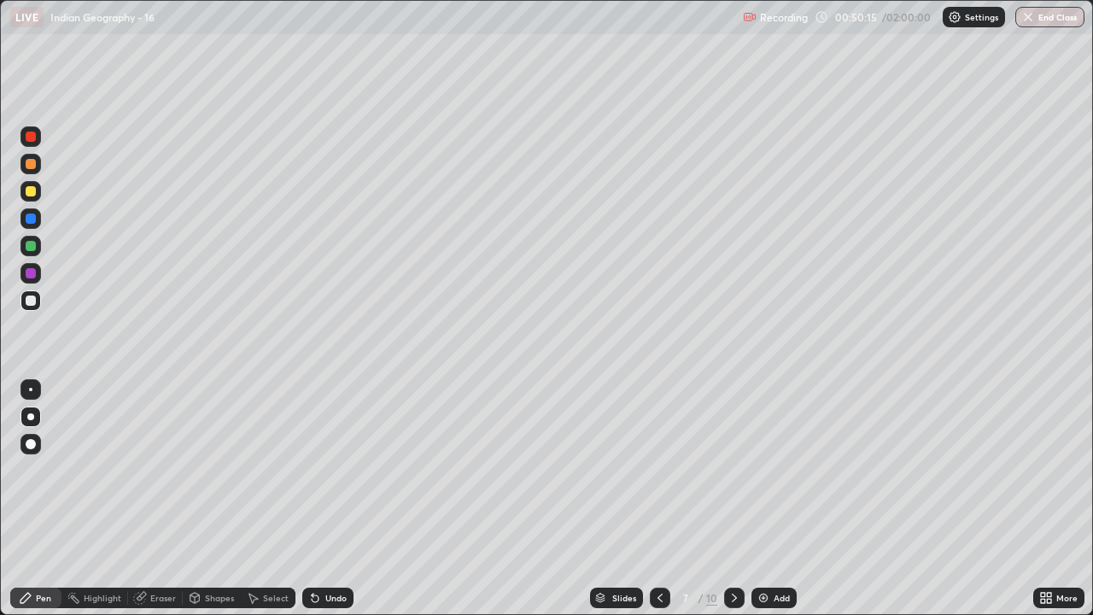
click at [27, 249] on div at bounding box center [31, 246] width 10 height 10
click at [22, 302] on div at bounding box center [30, 300] width 20 height 20
click at [34, 195] on div at bounding box center [31, 191] width 10 height 10
click at [30, 301] on div at bounding box center [31, 301] width 10 height 10
click at [31, 247] on div at bounding box center [31, 246] width 10 height 10
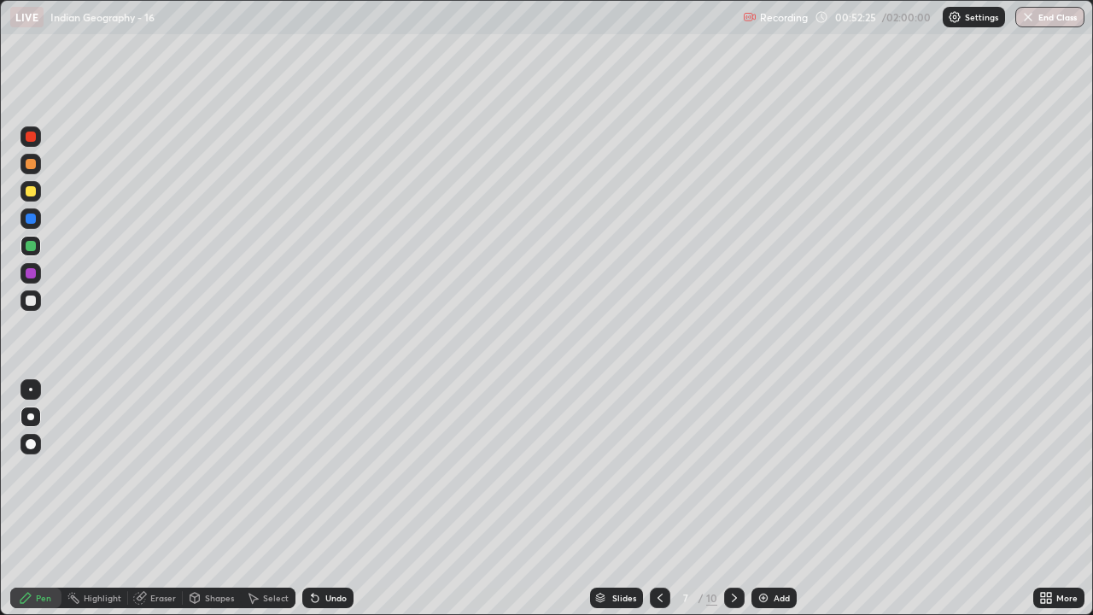
click at [29, 249] on div at bounding box center [31, 246] width 10 height 10
click at [31, 275] on div at bounding box center [31, 273] width 10 height 10
click at [28, 244] on div at bounding box center [31, 246] width 10 height 10
click at [27, 191] on div at bounding box center [31, 191] width 10 height 10
click at [733, 506] on icon at bounding box center [735, 598] width 14 height 14
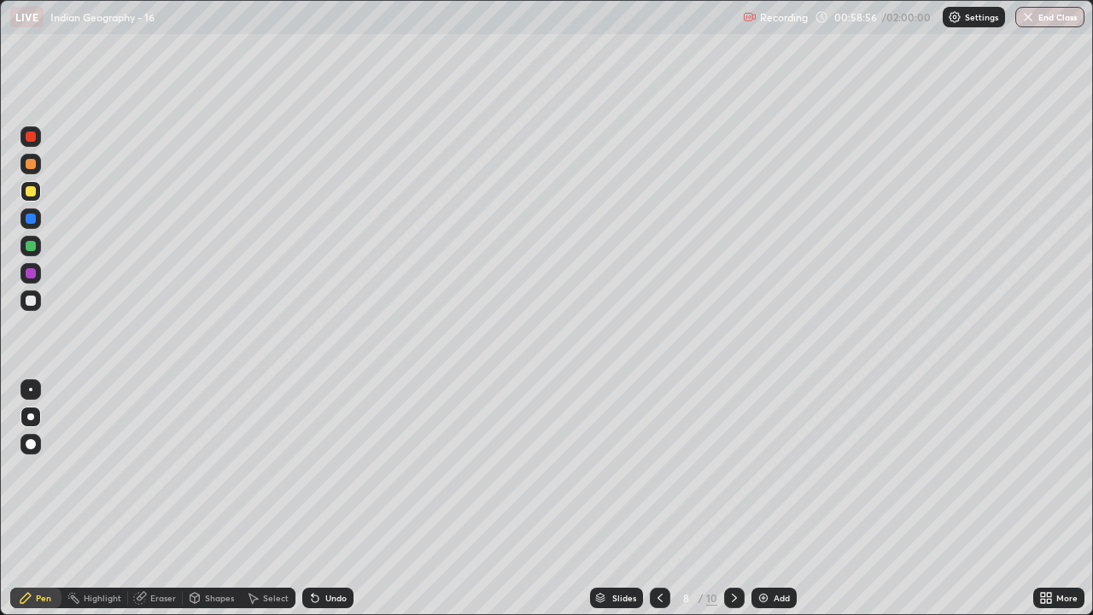
click at [31, 246] on div at bounding box center [31, 246] width 10 height 10
click at [32, 277] on div at bounding box center [31, 273] width 10 height 10
click at [32, 245] on div at bounding box center [31, 246] width 10 height 10
click at [30, 192] on div at bounding box center [31, 191] width 10 height 10
click at [34, 168] on div at bounding box center [30, 164] width 20 height 20
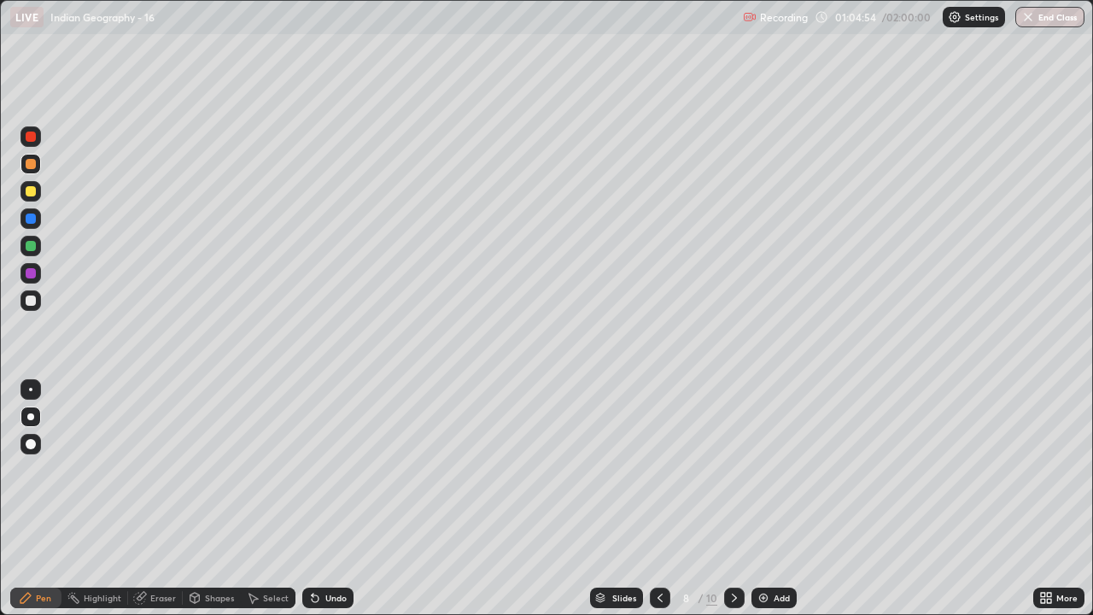
click at [33, 192] on div at bounding box center [31, 191] width 10 height 10
click at [34, 243] on div at bounding box center [31, 246] width 10 height 10
click at [31, 137] on div at bounding box center [31, 137] width 10 height 10
click at [31, 222] on div at bounding box center [31, 219] width 10 height 10
click at [31, 195] on div at bounding box center [31, 191] width 10 height 10
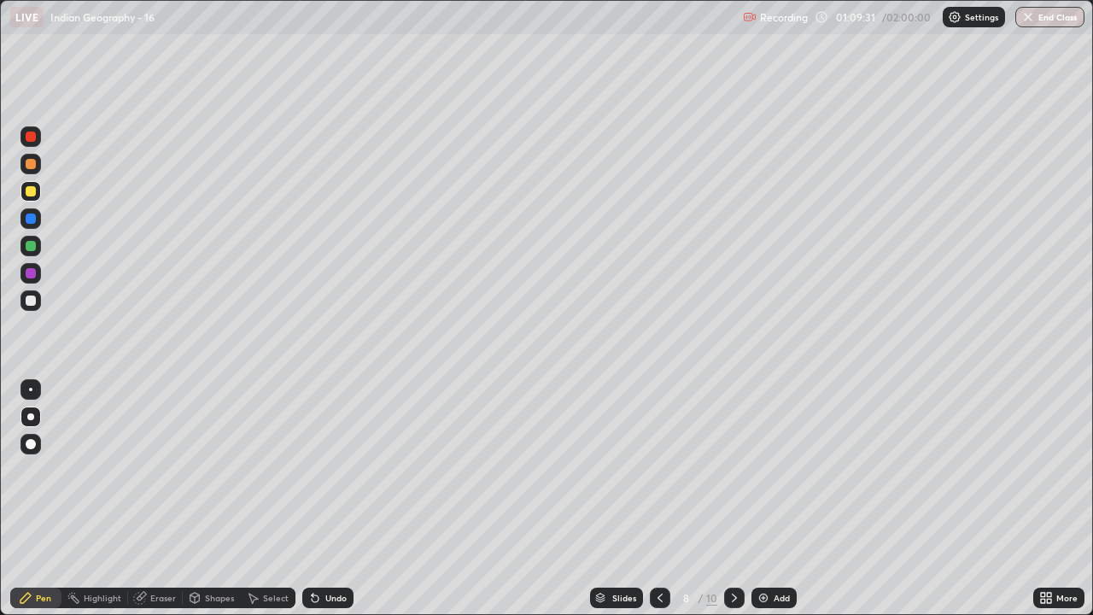
click at [729, 506] on icon at bounding box center [735, 598] width 14 height 14
click at [29, 246] on div at bounding box center [31, 246] width 10 height 10
click at [29, 187] on div at bounding box center [31, 191] width 10 height 10
click at [26, 301] on div at bounding box center [31, 301] width 10 height 10
click at [327, 506] on div "Undo" at bounding box center [335, 598] width 21 height 9
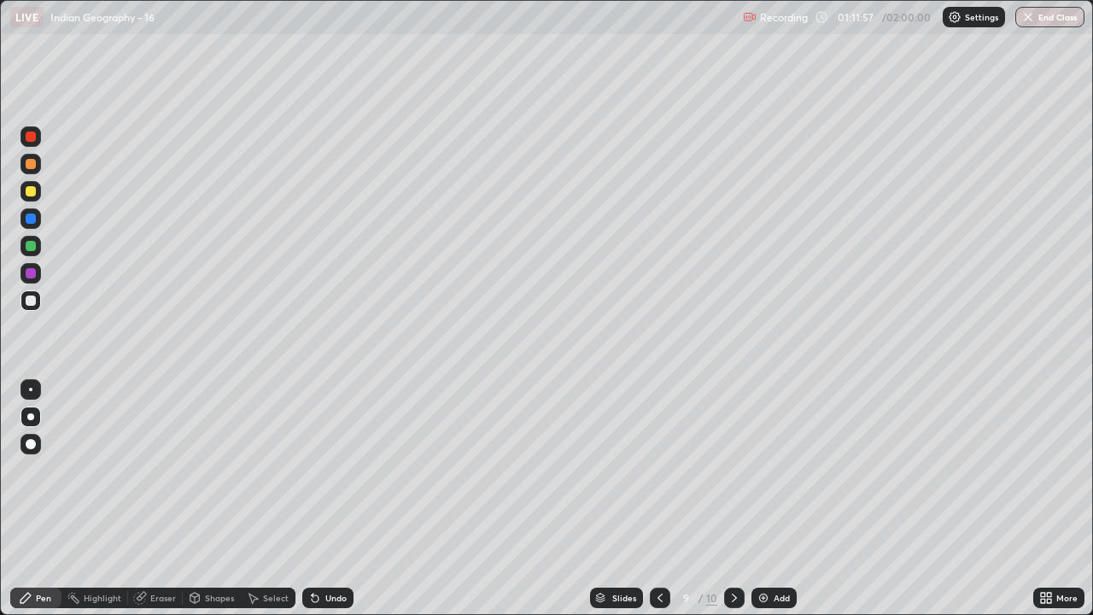
click at [31, 248] on div at bounding box center [31, 246] width 10 height 10
click at [29, 303] on div at bounding box center [31, 301] width 10 height 10
click at [39, 192] on div at bounding box center [30, 191] width 20 height 20
click at [22, 302] on div at bounding box center [30, 300] width 20 height 20
click at [29, 168] on div at bounding box center [31, 164] width 10 height 10
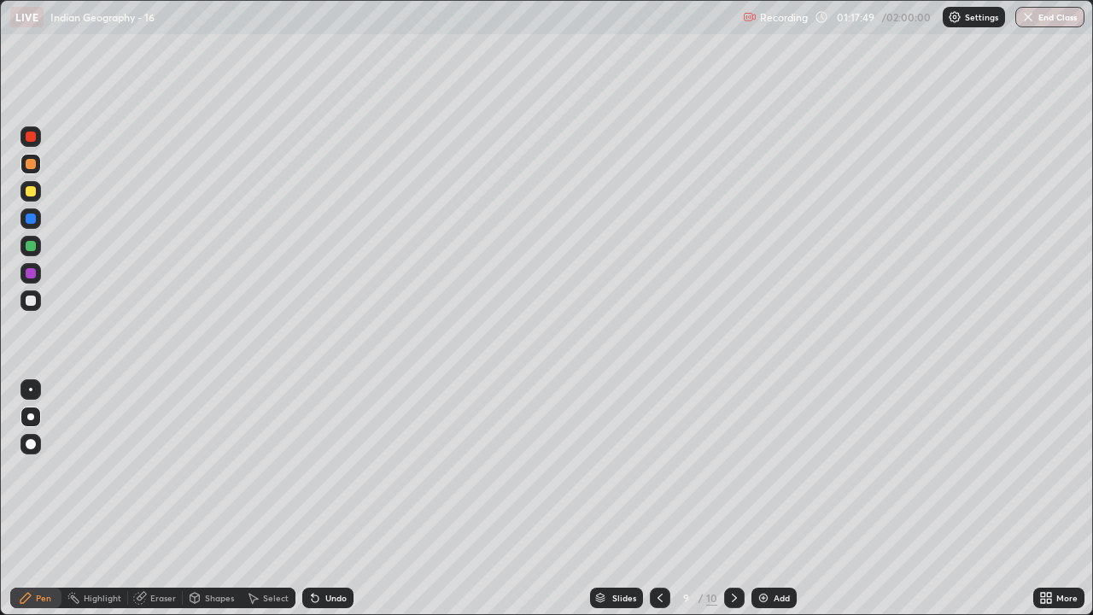
click at [32, 195] on div at bounding box center [31, 191] width 10 height 10
click at [30, 247] on div at bounding box center [31, 246] width 10 height 10
click at [29, 271] on div at bounding box center [31, 273] width 10 height 10
click at [29, 170] on div at bounding box center [30, 164] width 20 height 20
click at [31, 296] on div at bounding box center [31, 301] width 10 height 10
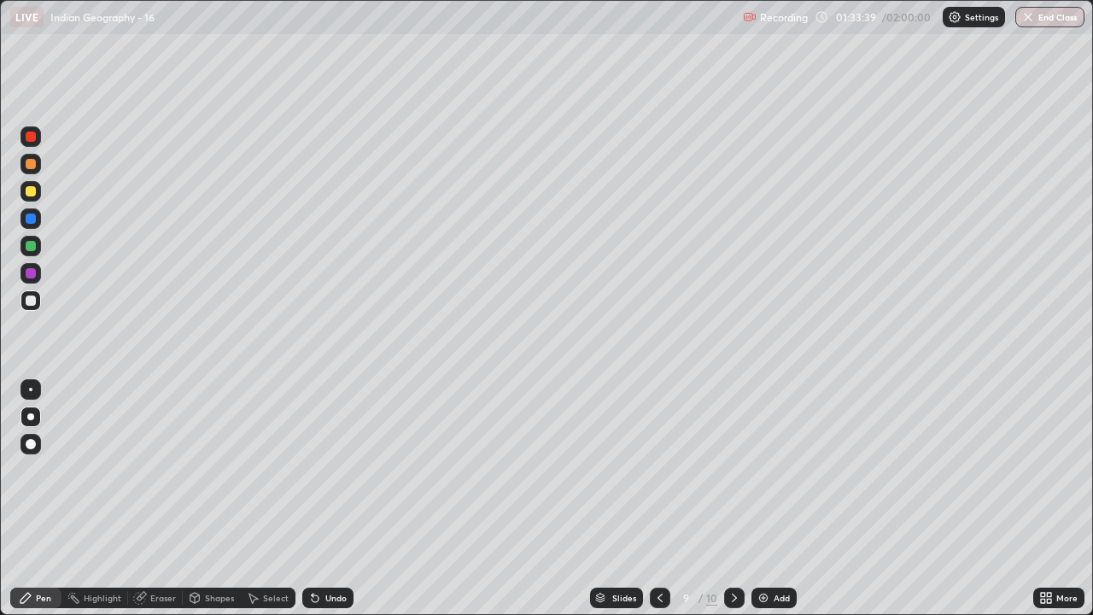
click at [731, 506] on div at bounding box center [734, 598] width 20 height 20
click at [31, 246] on div at bounding box center [31, 246] width 10 height 10
click at [32, 276] on div at bounding box center [31, 273] width 10 height 10
click at [651, 506] on div at bounding box center [660, 598] width 20 height 20
